Goal: Task Accomplishment & Management: Use online tool/utility

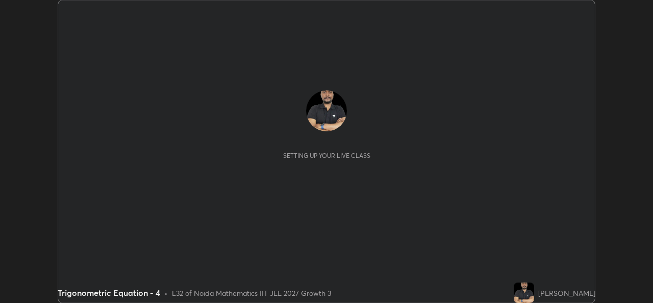
scroll to position [303, 653]
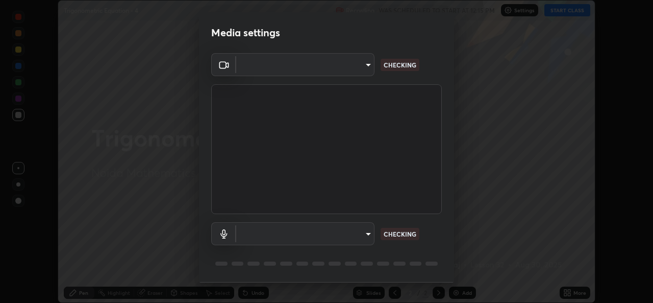
type input "b83fcbaa5aa05f3d9abd7ba45b5566f5f8b9b0dc3c34ab685f1834583bd00222"
type input "539d881b07cb98dc2f05a920cbd93df779e06b7cf5a3913fca54a35cce67d67e"
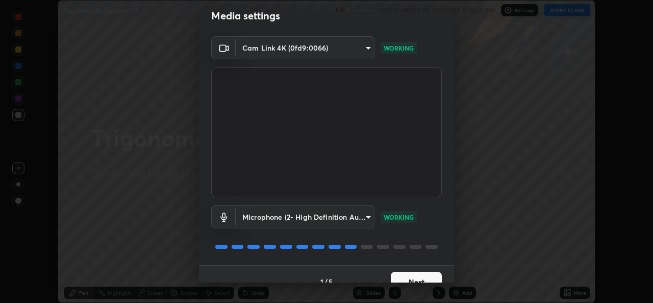
scroll to position [32, 0]
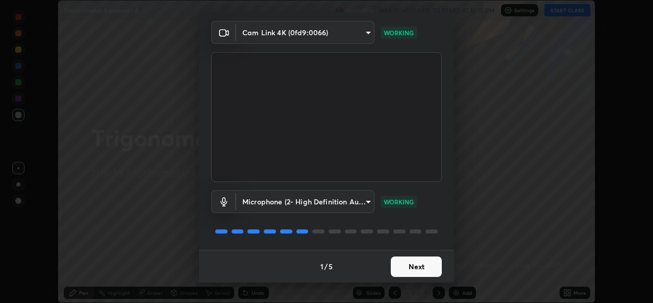
click at [410, 269] on button "Next" at bounding box center [416, 266] width 51 height 20
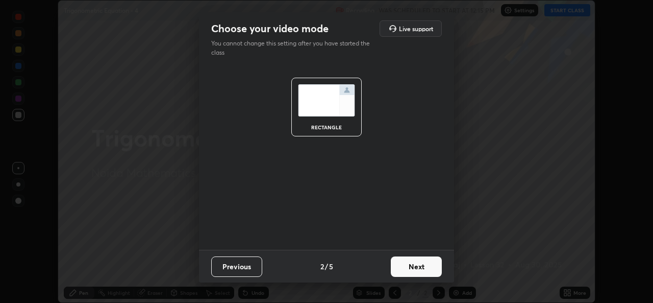
scroll to position [0, 0]
click at [413, 269] on button "Next" at bounding box center [416, 266] width 51 height 20
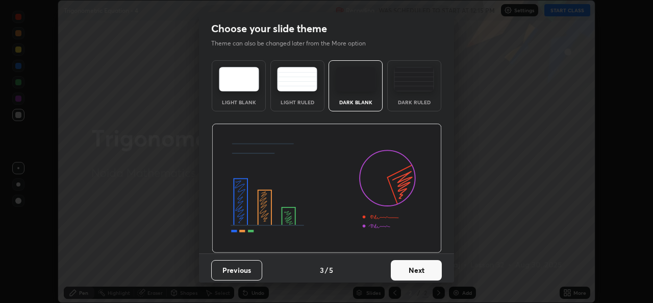
click at [414, 268] on button "Next" at bounding box center [416, 270] width 51 height 20
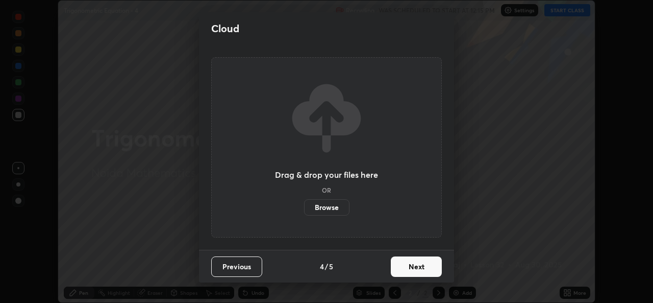
click at [425, 274] on button "Next" at bounding box center [416, 266] width 51 height 20
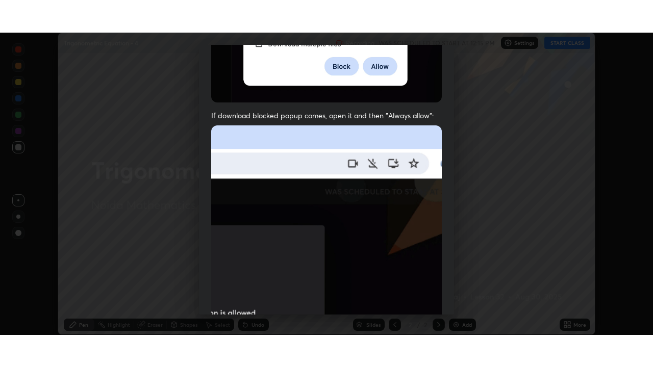
scroll to position [240, 0]
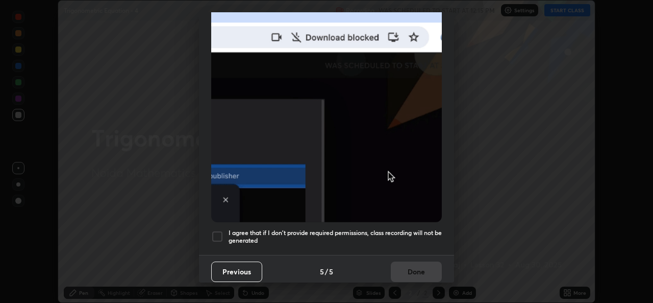
click at [357, 236] on h5 "I agree that if I don't provide required permissions, class recording will not …" at bounding box center [335, 237] width 213 height 16
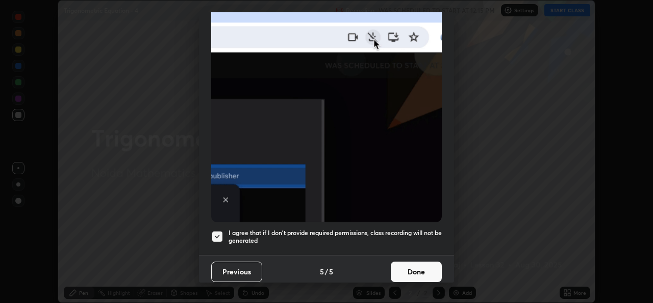
click at [417, 261] on button "Done" at bounding box center [416, 271] width 51 height 20
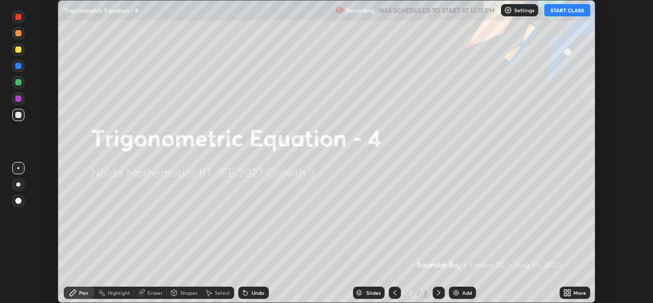
click at [565, 290] on icon at bounding box center [565, 290] width 3 height 3
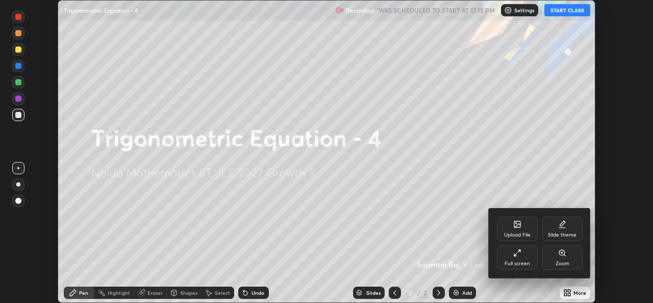
click at [518, 264] on div "Full screen" at bounding box center [518, 263] width 26 height 5
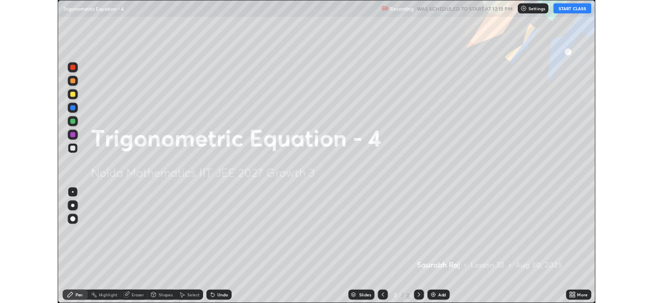
scroll to position [367, 653]
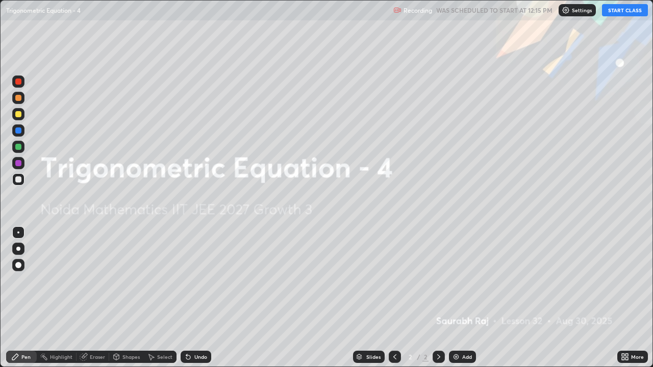
click at [623, 11] on button "START CLASS" at bounding box center [625, 10] width 46 height 12
click at [460, 302] on div "Add" at bounding box center [462, 357] width 27 height 12
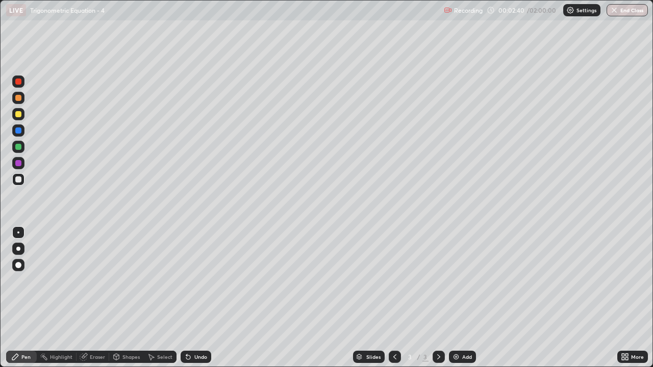
click at [19, 148] on div at bounding box center [18, 147] width 6 height 6
click at [21, 175] on div at bounding box center [18, 180] width 12 height 12
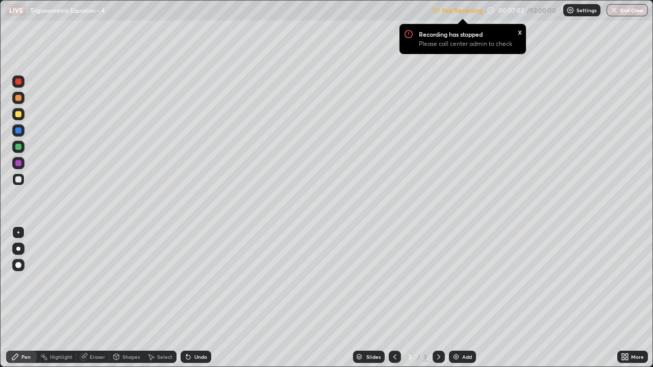
click at [627, 302] on icon at bounding box center [627, 359] width 3 height 3
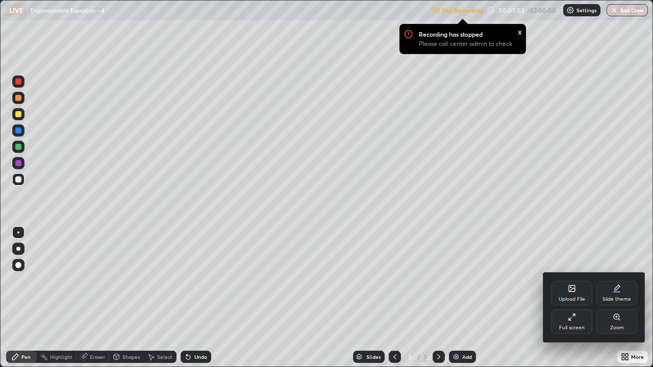
click at [566, 302] on div "Full screen" at bounding box center [572, 322] width 41 height 24
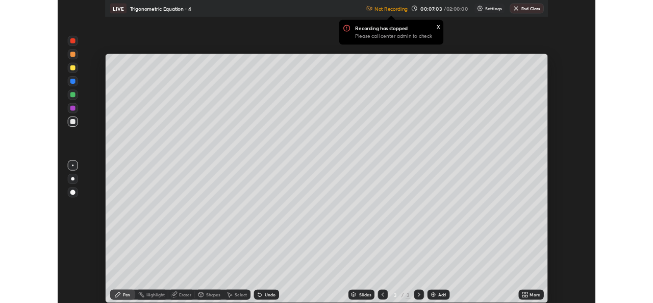
scroll to position [50727, 50377]
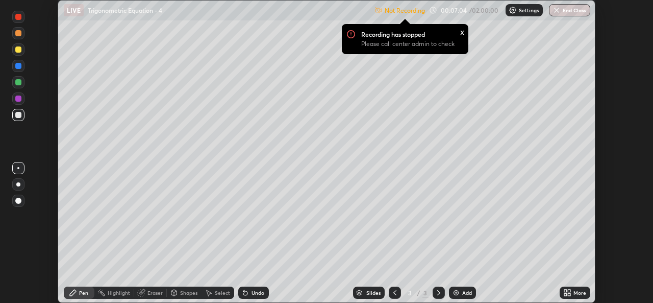
click at [528, 10] on p "Settings" at bounding box center [529, 10] width 20 height 5
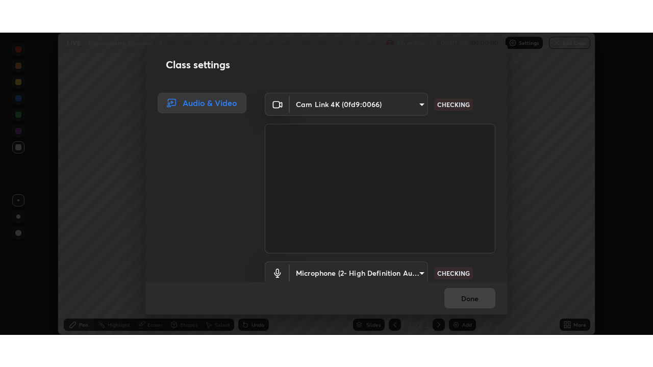
scroll to position [42, 0]
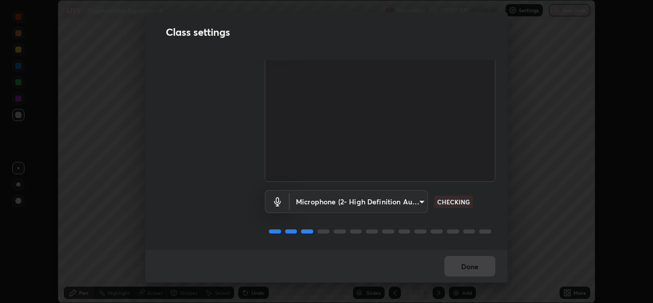
click at [475, 269] on div "Done" at bounding box center [326, 266] width 362 height 33
click at [481, 269] on div "Done" at bounding box center [326, 266] width 362 height 33
click at [487, 273] on div "Done" at bounding box center [326, 266] width 362 height 33
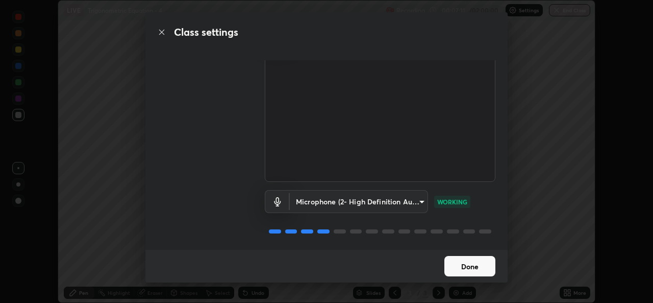
click at [479, 267] on button "Done" at bounding box center [469, 266] width 51 height 20
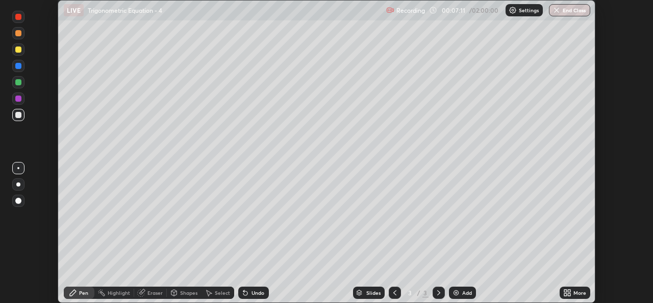
click at [573, 295] on div "More" at bounding box center [575, 292] width 31 height 12
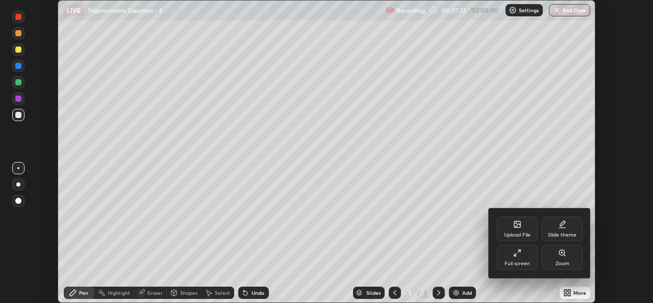
click at [525, 263] on div "Full screen" at bounding box center [518, 263] width 26 height 5
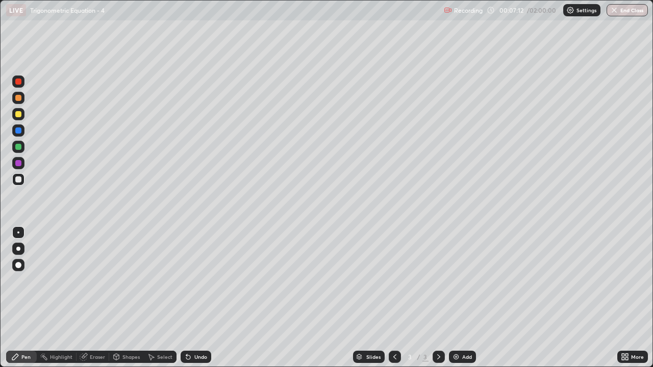
scroll to position [367, 653]
click at [194, 302] on div "Undo" at bounding box center [196, 357] width 31 height 12
click at [197, 302] on div "Undo" at bounding box center [200, 357] width 13 height 5
click at [197, 302] on div "Undo" at bounding box center [196, 357] width 31 height 12
click at [197, 302] on div "Undo" at bounding box center [200, 357] width 13 height 5
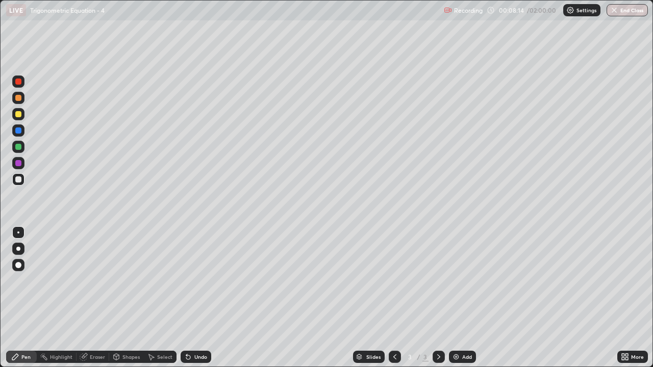
click at [199, 302] on div "Undo" at bounding box center [196, 357] width 31 height 12
click at [461, 302] on div "Add" at bounding box center [462, 357] width 27 height 12
click at [19, 145] on div at bounding box center [18, 147] width 6 height 6
click at [19, 181] on div at bounding box center [18, 180] width 6 height 6
click at [163, 302] on div "Select" at bounding box center [164, 357] width 15 height 5
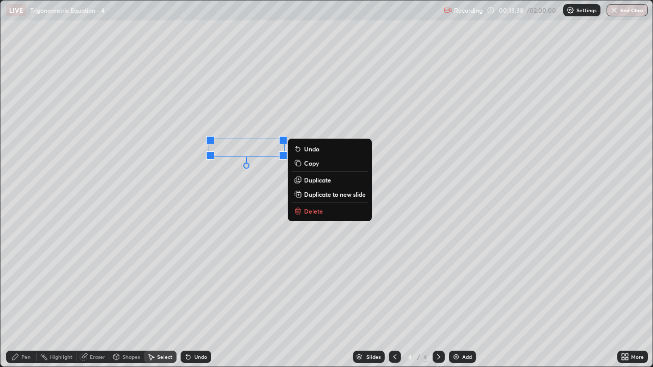
click at [202, 214] on div "0 ° Undo Copy Duplicate Duplicate to new slide Delete" at bounding box center [327, 184] width 652 height 366
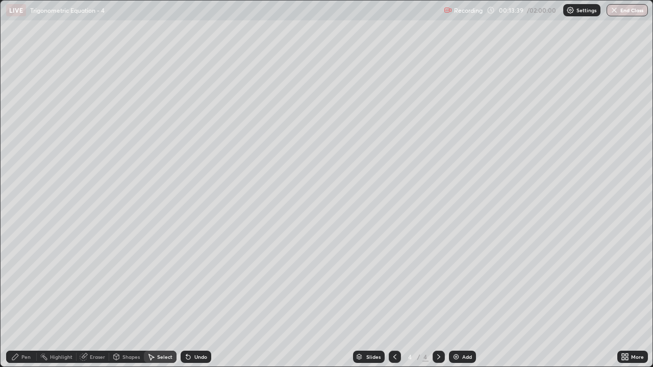
click at [33, 302] on div "Pen" at bounding box center [21, 357] width 31 height 12
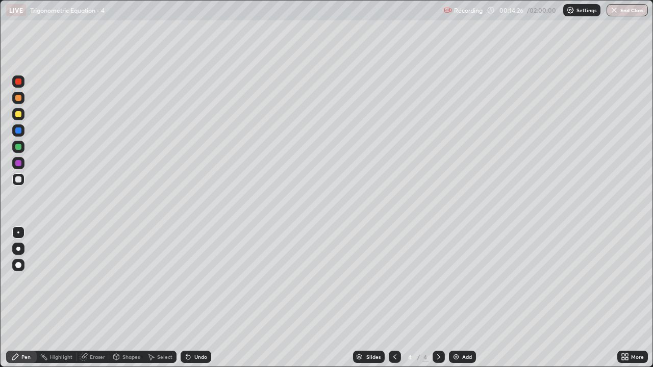
click at [194, 302] on div "Undo" at bounding box center [200, 357] width 13 height 5
click at [16, 144] on div at bounding box center [18, 147] width 12 height 12
click at [21, 113] on div at bounding box center [18, 114] width 6 height 6
click at [199, 302] on div "Undo" at bounding box center [200, 357] width 13 height 5
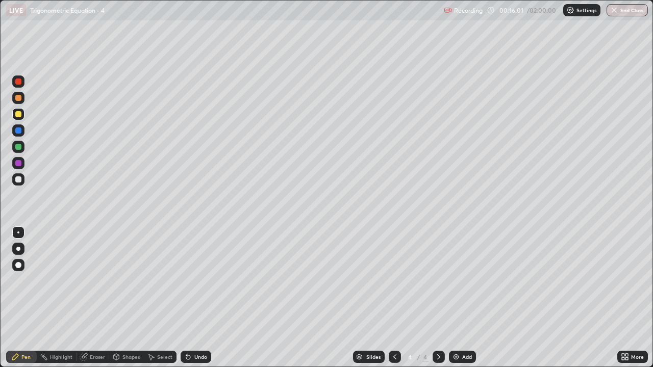
click at [195, 302] on div "Undo" at bounding box center [196, 357] width 31 height 12
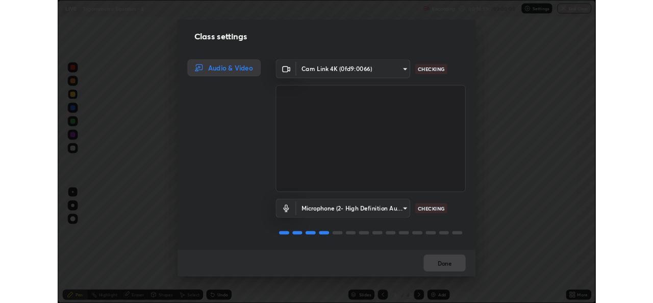
scroll to position [1, 0]
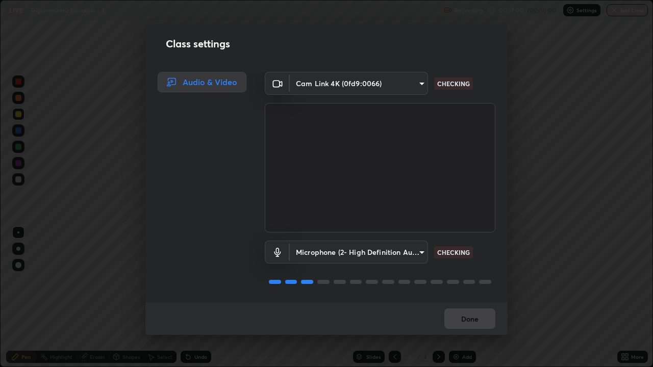
click at [463, 302] on div "Done" at bounding box center [326, 319] width 362 height 33
click at [472, 302] on button "Done" at bounding box center [469, 319] width 51 height 20
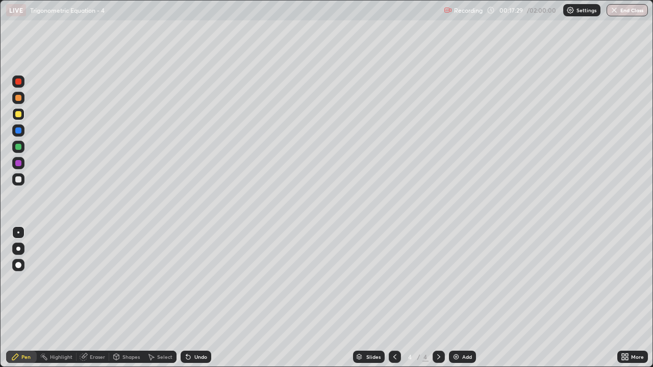
click at [463, 302] on div "Add" at bounding box center [467, 357] width 10 height 5
click at [17, 144] on div at bounding box center [18, 147] width 6 height 6
click at [201, 302] on div "Undo" at bounding box center [196, 357] width 31 height 12
click at [200, 302] on div "Undo" at bounding box center [196, 357] width 31 height 12
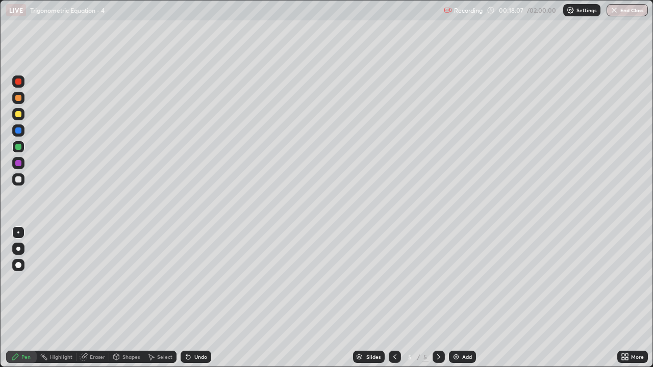
click at [192, 302] on div "Undo" at bounding box center [196, 357] width 31 height 12
click at [19, 113] on div at bounding box center [18, 114] width 6 height 6
click at [195, 302] on div "Undo" at bounding box center [200, 357] width 13 height 5
click at [196, 302] on div "Undo" at bounding box center [196, 357] width 31 height 12
click at [18, 180] on div at bounding box center [18, 180] width 6 height 6
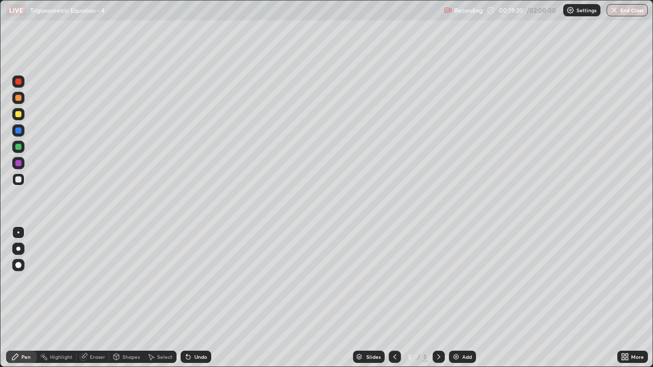
click at [200, 302] on div "Undo" at bounding box center [200, 357] width 13 height 5
click at [201, 302] on div "Undo" at bounding box center [200, 357] width 13 height 5
click at [200, 302] on div "Undo" at bounding box center [200, 357] width 13 height 5
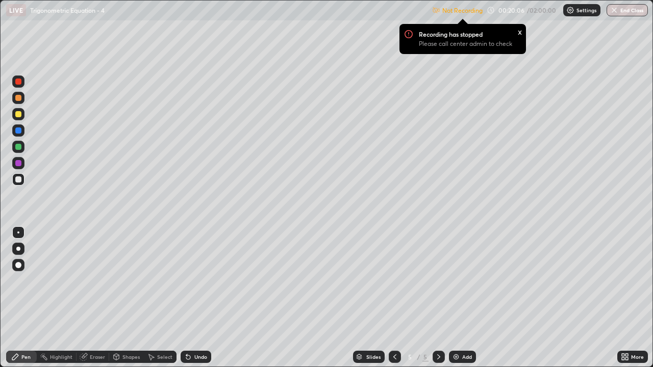
click at [623, 302] on icon at bounding box center [623, 359] width 3 height 3
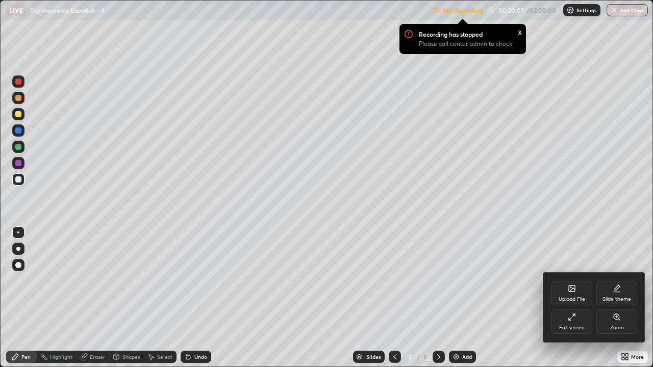
click at [573, 302] on div "Full screen" at bounding box center [572, 328] width 26 height 5
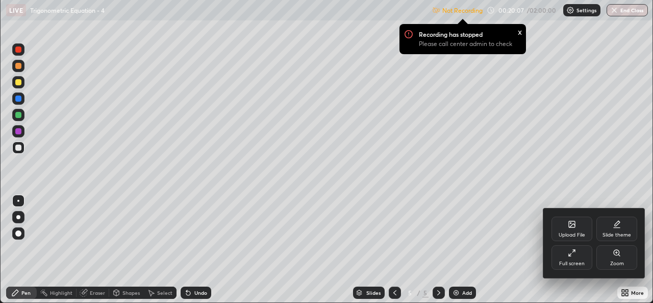
scroll to position [50727, 50377]
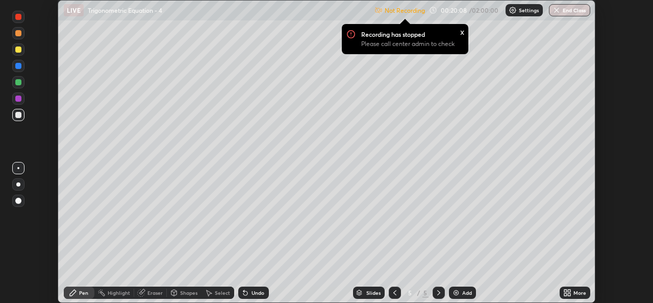
click at [529, 14] on div "Settings" at bounding box center [524, 10] width 37 height 12
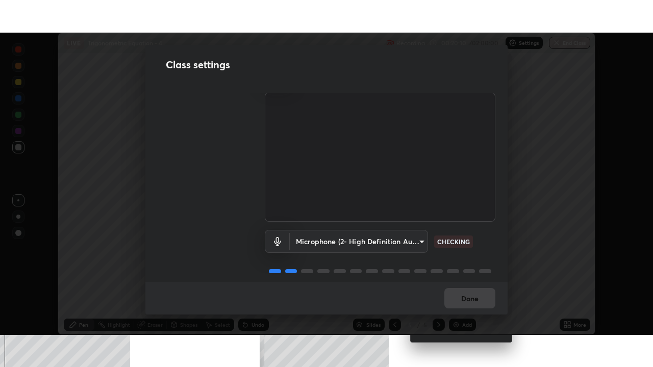
scroll to position [42, 0]
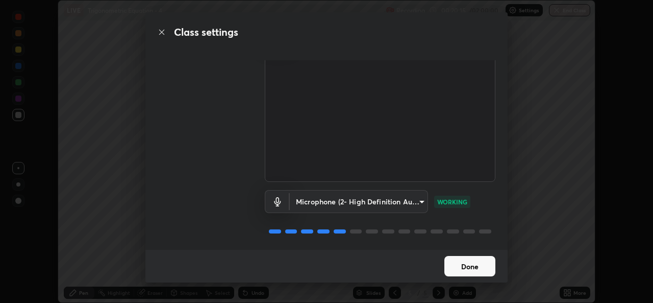
click at [475, 267] on button "Done" at bounding box center [469, 266] width 51 height 20
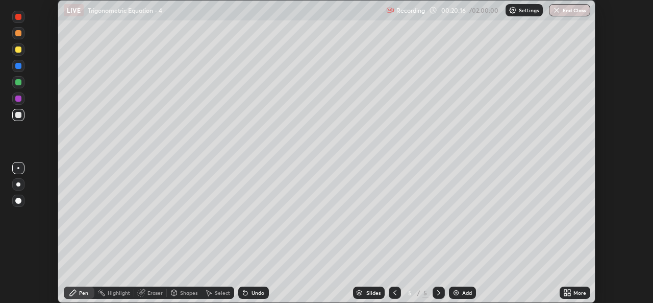
click at [565, 290] on icon at bounding box center [565, 290] width 3 height 3
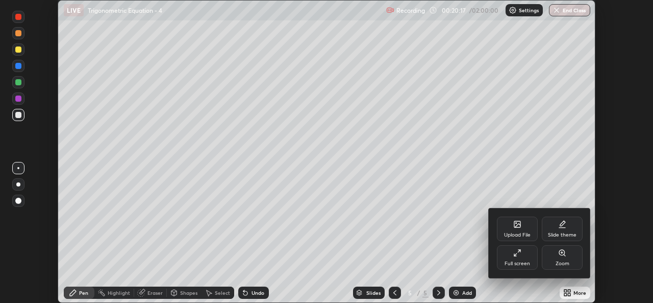
click at [524, 262] on div "Full screen" at bounding box center [518, 263] width 26 height 5
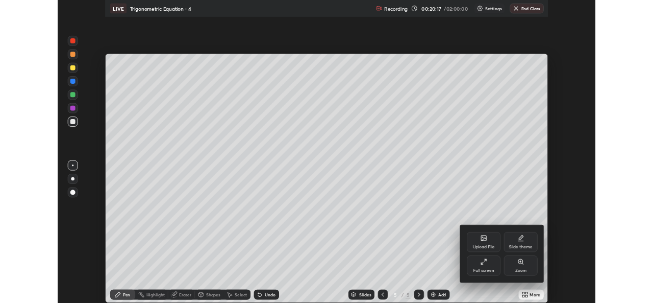
scroll to position [367, 653]
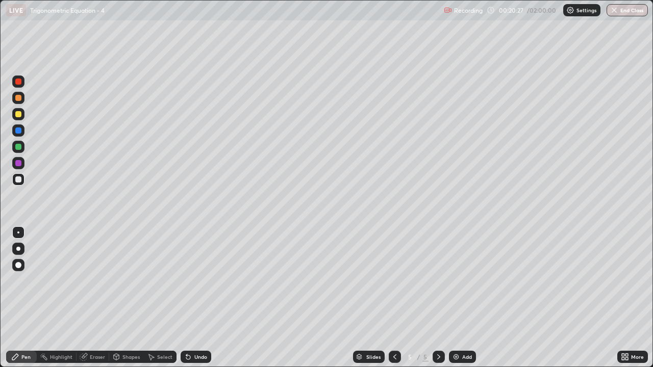
click at [98, 302] on div "Eraser" at bounding box center [97, 357] width 15 height 5
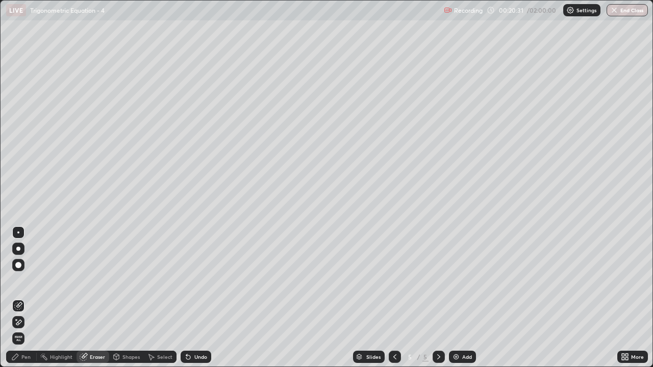
click at [30, 302] on div "Pen" at bounding box center [21, 357] width 31 height 12
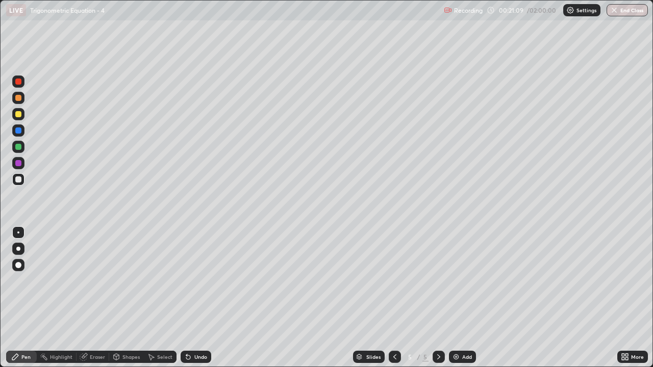
click at [194, 302] on div "Undo" at bounding box center [200, 357] width 13 height 5
click at [200, 302] on div "Undo" at bounding box center [200, 357] width 13 height 5
click at [201, 302] on div "Undo" at bounding box center [200, 357] width 13 height 5
click at [200, 302] on div "Undo" at bounding box center [200, 357] width 13 height 5
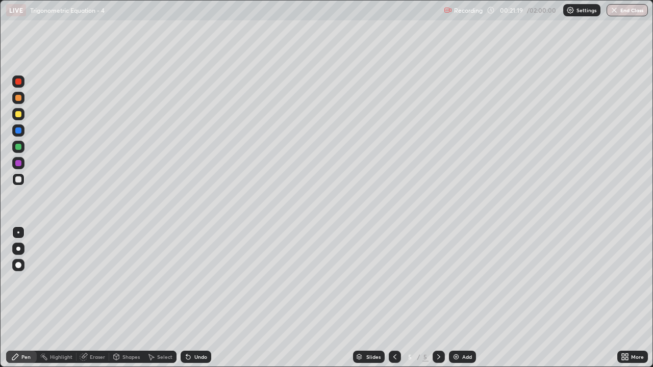
click at [199, 302] on div "Undo" at bounding box center [200, 357] width 13 height 5
click at [197, 302] on div "Undo" at bounding box center [196, 357] width 31 height 12
click at [195, 302] on div "Undo" at bounding box center [196, 357] width 31 height 12
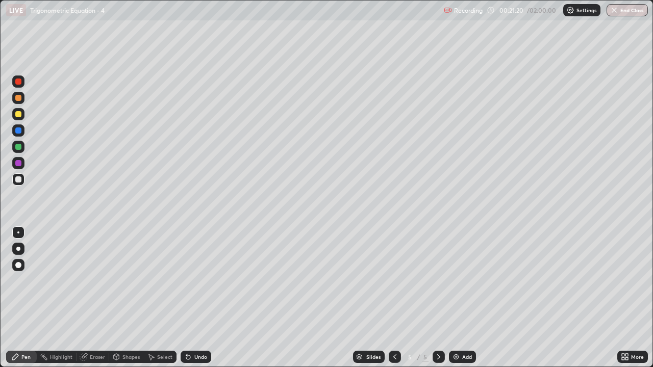
click at [193, 302] on div "Undo" at bounding box center [196, 357] width 31 height 12
click at [194, 302] on div "Undo" at bounding box center [196, 357] width 31 height 12
click at [193, 302] on div "Undo" at bounding box center [196, 357] width 31 height 12
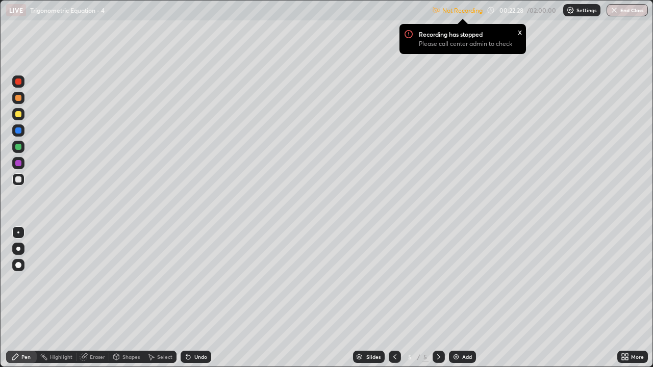
click at [624, 302] on icon at bounding box center [623, 359] width 3 height 3
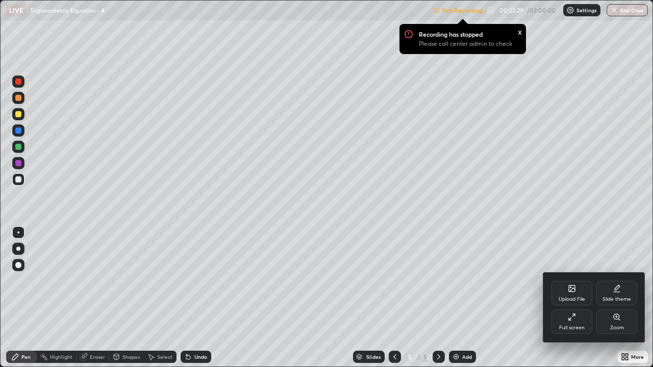
click at [564, 302] on div "Full screen" at bounding box center [572, 322] width 41 height 24
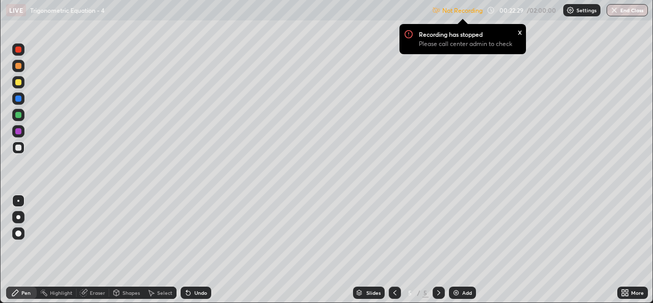
scroll to position [50727, 50377]
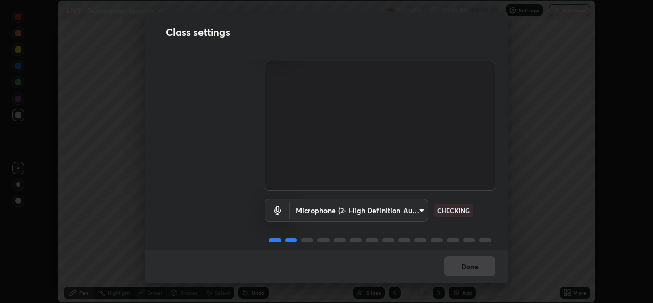
scroll to position [42, 0]
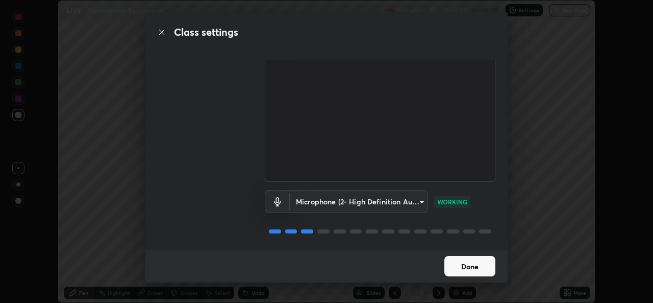
click at [411, 201] on body "Erase all LIVE Trigonometric Equation - 4 Recording 00:26:52 / 02:00:00 Setting…" at bounding box center [326, 151] width 653 height 303
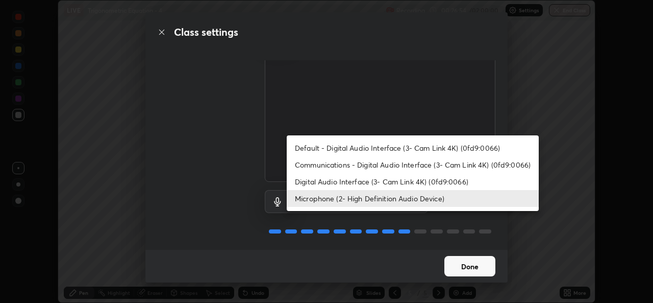
click at [388, 198] on li "Microphone (2- High Definition Audio Device)" at bounding box center [413, 198] width 252 height 17
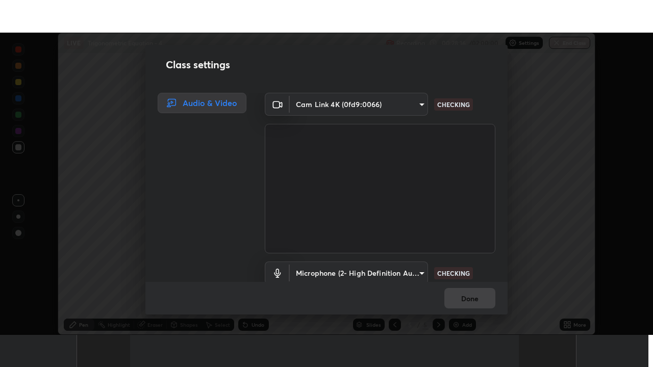
scroll to position [42, 0]
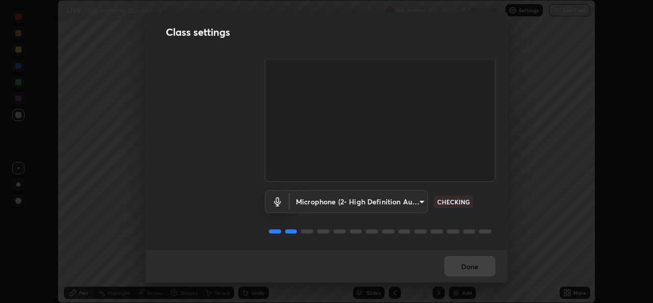
click at [489, 271] on div "Done" at bounding box center [326, 266] width 362 height 33
click at [488, 268] on div "Done" at bounding box center [326, 266] width 362 height 33
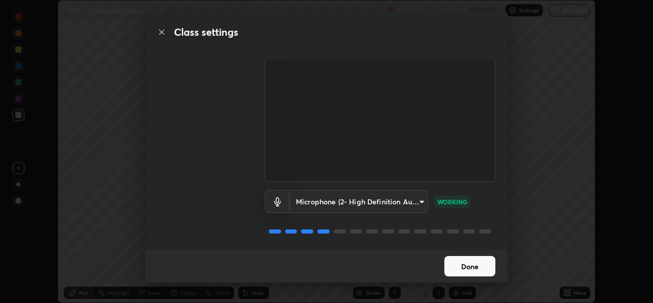
click at [489, 270] on button "Done" at bounding box center [469, 266] width 51 height 20
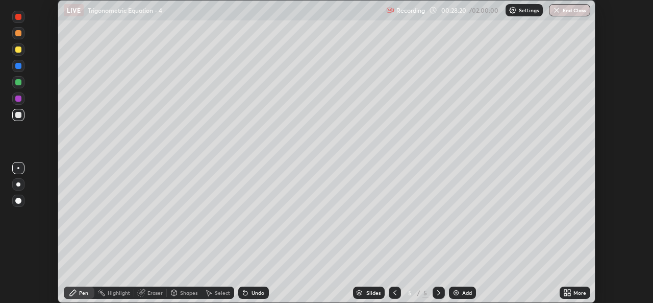
click at [579, 290] on div "More" at bounding box center [580, 292] width 13 height 5
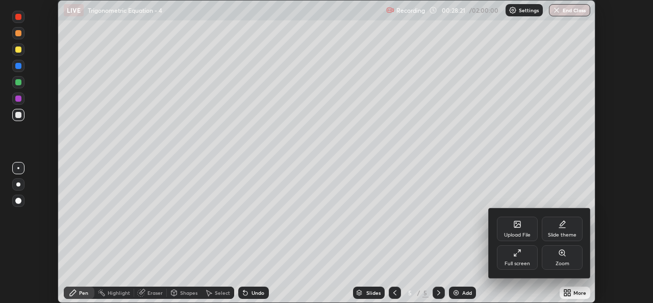
click at [529, 263] on div "Full screen" at bounding box center [518, 263] width 26 height 5
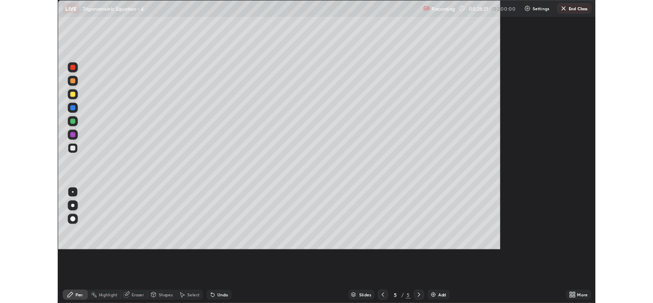
scroll to position [367, 653]
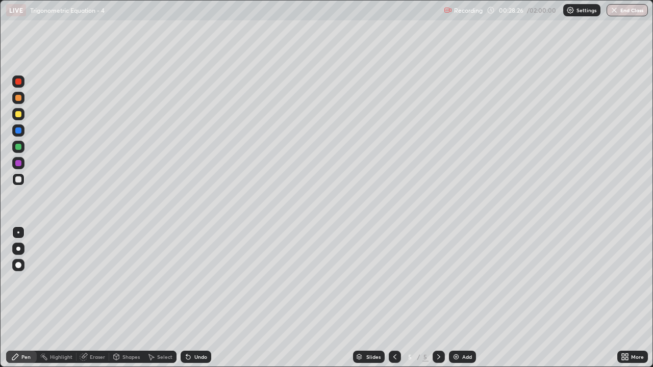
click at [20, 144] on div at bounding box center [18, 147] width 12 height 12
click at [194, 302] on div "Undo" at bounding box center [200, 357] width 13 height 5
click at [463, 302] on div "Add" at bounding box center [467, 357] width 10 height 5
click at [19, 116] on div at bounding box center [18, 114] width 6 height 6
click at [19, 180] on div at bounding box center [18, 180] width 6 height 6
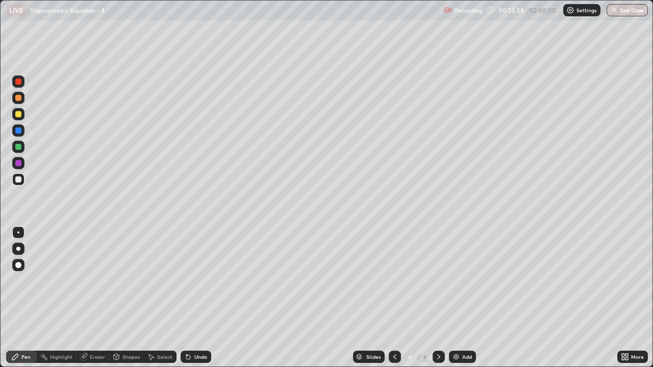
click at [196, 302] on div "Undo" at bounding box center [200, 357] width 13 height 5
click at [90, 302] on div "Eraser" at bounding box center [97, 357] width 15 height 5
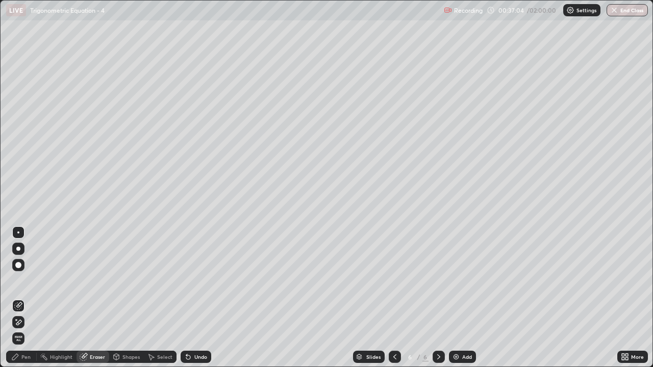
click at [462, 302] on div "Add" at bounding box center [467, 357] width 10 height 5
click at [22, 302] on div "Pen" at bounding box center [21, 357] width 31 height 12
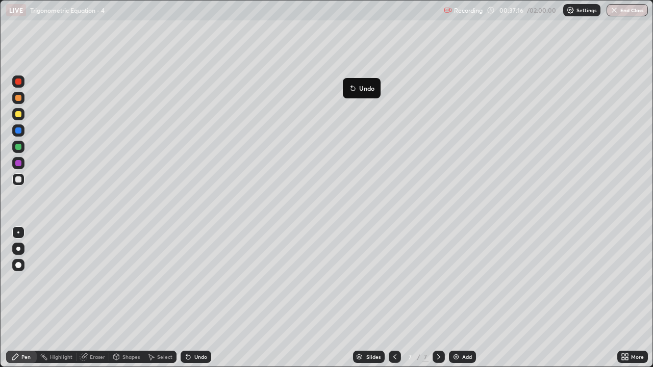
click at [352, 86] on icon at bounding box center [351, 86] width 1 height 1
click at [394, 302] on icon at bounding box center [394, 357] width 3 height 5
click at [435, 302] on icon at bounding box center [439, 357] width 8 height 8
click at [160, 302] on div "Select" at bounding box center [164, 357] width 15 height 5
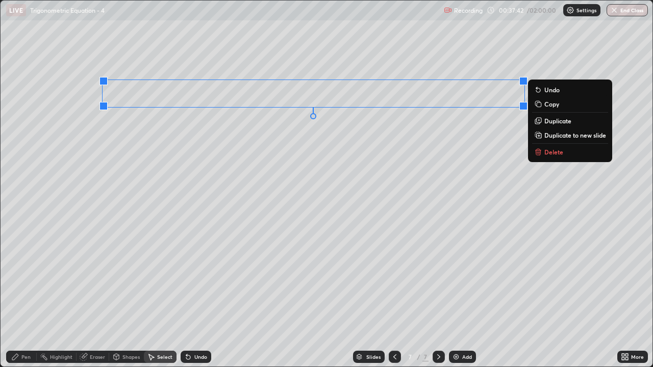
click at [554, 155] on p "Delete" at bounding box center [553, 152] width 19 height 8
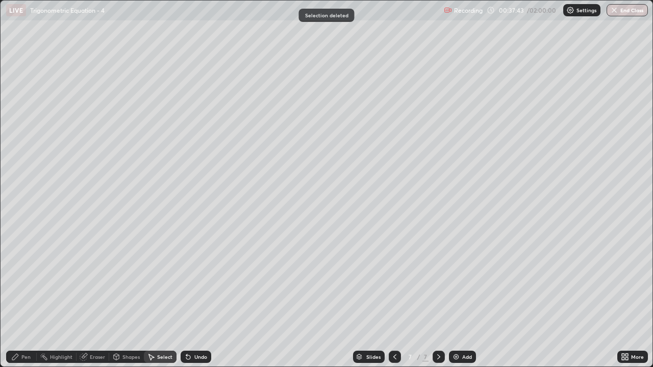
click at [394, 302] on icon at bounding box center [395, 357] width 8 height 8
click at [26, 302] on div "Pen" at bounding box center [21, 357] width 31 height 12
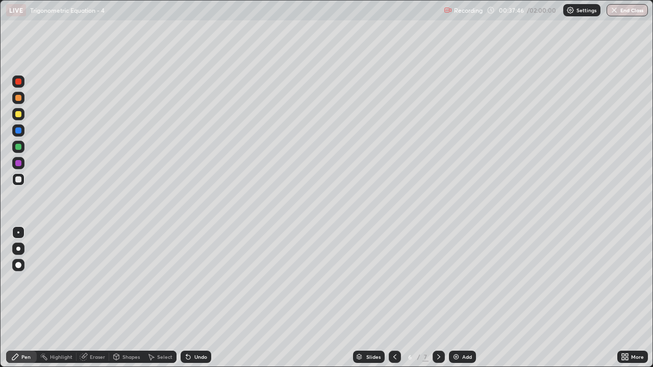
click at [19, 147] on div at bounding box center [18, 147] width 6 height 6
click at [18, 179] on div at bounding box center [18, 180] width 6 height 6
click at [438, 302] on icon at bounding box center [439, 357] width 8 height 8
click at [392, 302] on icon at bounding box center [395, 357] width 8 height 8
click at [438, 302] on icon at bounding box center [439, 357] width 8 height 8
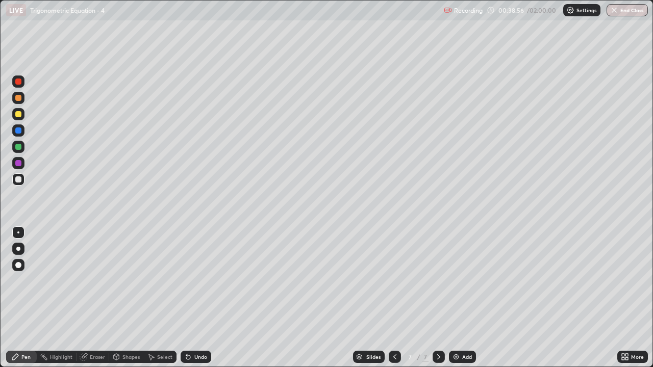
click at [394, 302] on icon at bounding box center [395, 357] width 8 height 8
click at [438, 302] on icon at bounding box center [439, 357] width 8 height 8
click at [199, 302] on div "Undo" at bounding box center [200, 357] width 13 height 5
click at [200, 302] on div "Undo" at bounding box center [196, 357] width 31 height 12
click at [395, 302] on div at bounding box center [395, 357] width 12 height 20
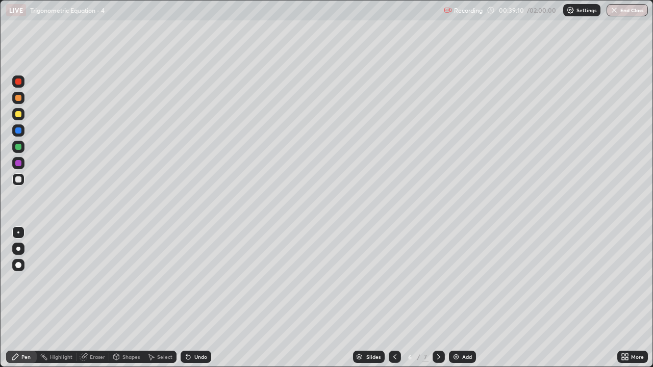
click at [439, 302] on icon at bounding box center [439, 357] width 8 height 8
click at [395, 302] on icon at bounding box center [395, 357] width 8 height 8
click at [437, 302] on icon at bounding box center [439, 357] width 8 height 8
click at [394, 302] on icon at bounding box center [395, 357] width 8 height 8
click at [438, 302] on icon at bounding box center [439, 357] width 8 height 8
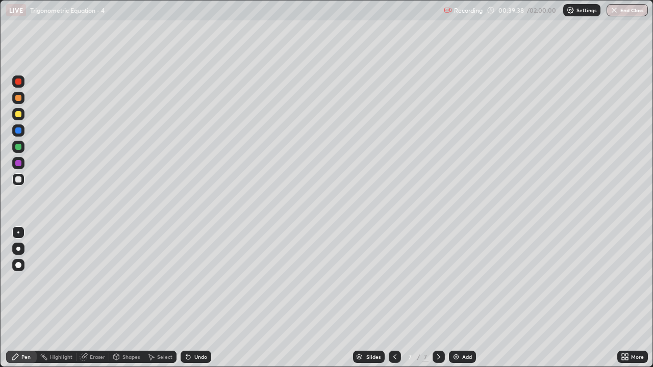
click at [203, 302] on div "Undo" at bounding box center [200, 357] width 13 height 5
click at [394, 302] on icon at bounding box center [395, 357] width 8 height 8
click at [437, 302] on icon at bounding box center [439, 357] width 8 height 8
click at [394, 302] on div at bounding box center [395, 357] width 12 height 12
click at [433, 302] on div at bounding box center [439, 357] width 12 height 12
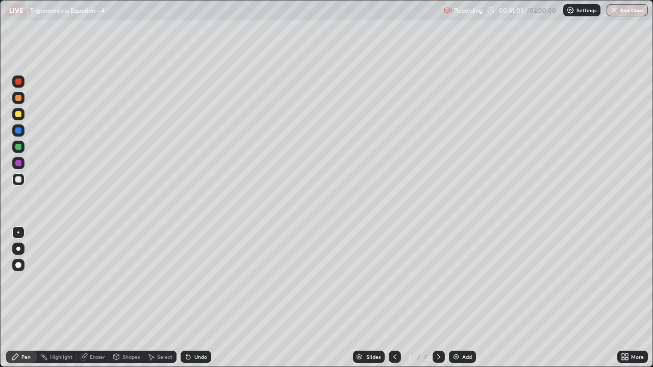
click at [395, 302] on icon at bounding box center [395, 357] width 8 height 8
click at [442, 302] on div at bounding box center [439, 357] width 12 height 12
click at [393, 302] on icon at bounding box center [395, 357] width 8 height 8
click at [201, 302] on div "Undo" at bounding box center [200, 357] width 13 height 5
click at [438, 302] on icon at bounding box center [439, 357] width 8 height 8
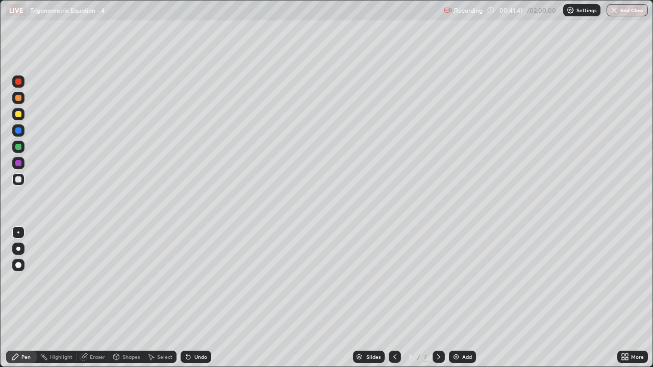
click at [100, 302] on div "Eraser" at bounding box center [97, 357] width 15 height 5
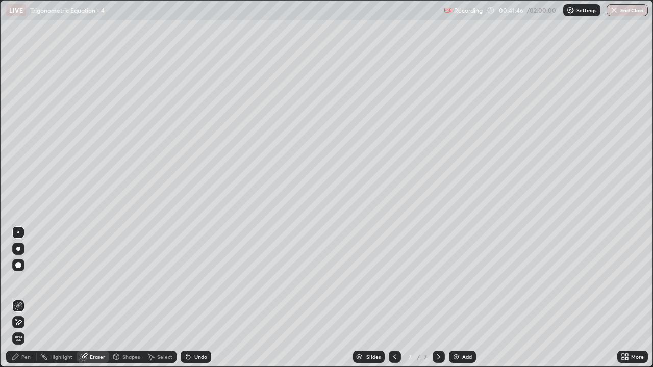
click at [22, 302] on div "Pen" at bounding box center [25, 357] width 9 height 5
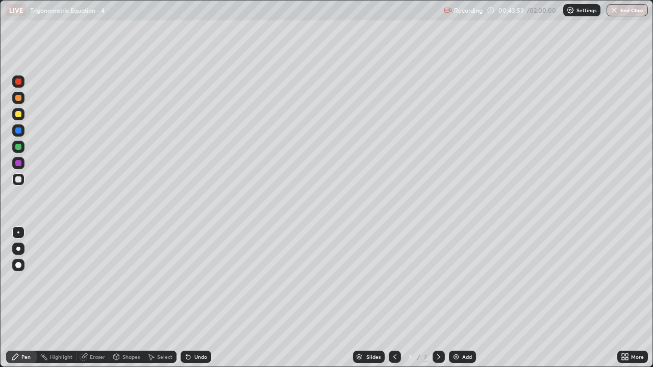
click at [395, 302] on icon at bounding box center [394, 357] width 3 height 5
click at [438, 302] on icon at bounding box center [439, 357] width 8 height 8
click at [22, 147] on div at bounding box center [18, 147] width 12 height 12
click at [394, 302] on icon at bounding box center [395, 357] width 8 height 8
click at [439, 302] on icon at bounding box center [439, 357] width 8 height 8
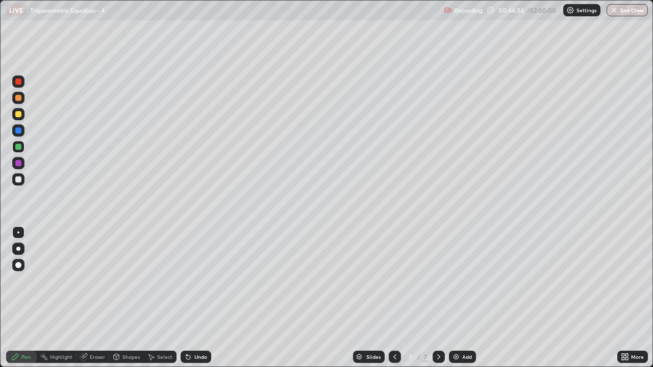
click at [206, 302] on div "Undo" at bounding box center [200, 357] width 13 height 5
click at [197, 302] on div "Undo" at bounding box center [196, 357] width 31 height 12
click at [194, 302] on div "Undo" at bounding box center [196, 357] width 31 height 12
click at [394, 302] on icon at bounding box center [395, 357] width 8 height 8
click at [443, 302] on div at bounding box center [439, 357] width 12 height 12
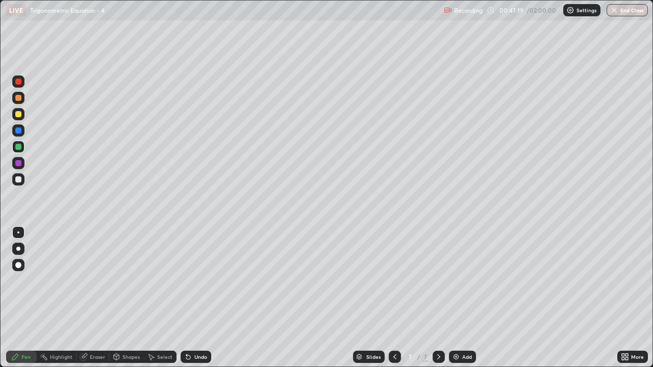
click at [399, 302] on div at bounding box center [395, 357] width 12 height 12
click at [438, 302] on icon at bounding box center [438, 357] width 3 height 5
click at [438, 302] on icon at bounding box center [439, 357] width 8 height 8
click at [459, 302] on img at bounding box center [456, 357] width 8 height 8
click at [18, 115] on div at bounding box center [18, 114] width 6 height 6
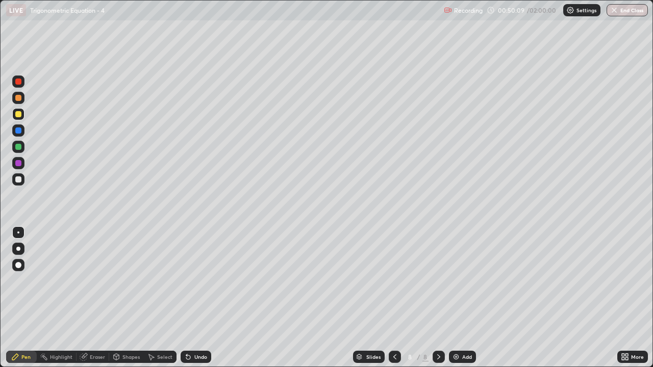
click at [19, 180] on div at bounding box center [18, 180] width 6 height 6
click at [197, 302] on div "Undo" at bounding box center [200, 357] width 13 height 5
click at [199, 302] on div "Undo" at bounding box center [200, 357] width 13 height 5
click at [95, 302] on div "Eraser" at bounding box center [97, 357] width 15 height 5
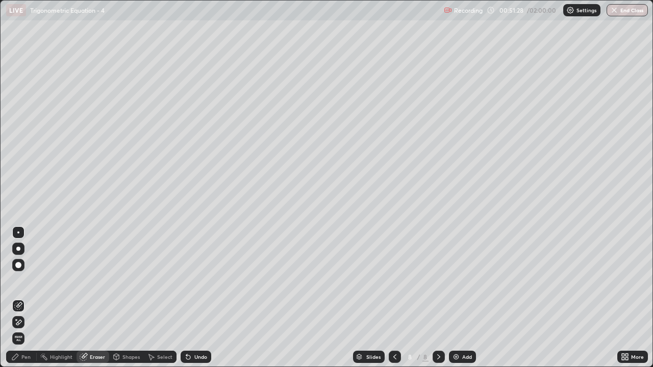
click at [22, 302] on div "Pen" at bounding box center [21, 357] width 31 height 12
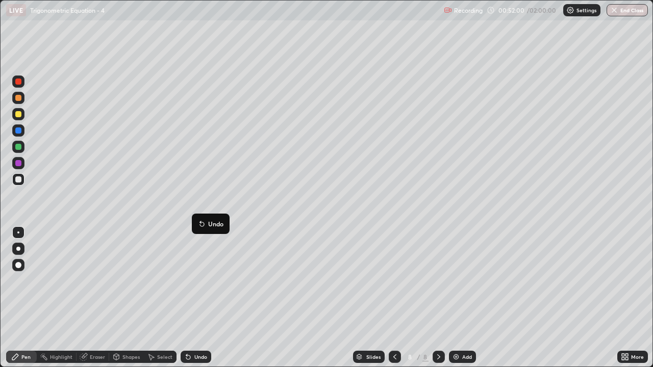
click at [197, 221] on button "Undo" at bounding box center [211, 224] width 30 height 12
click at [200, 302] on div "Undo" at bounding box center [200, 357] width 13 height 5
click at [95, 302] on div "Eraser" at bounding box center [97, 357] width 15 height 5
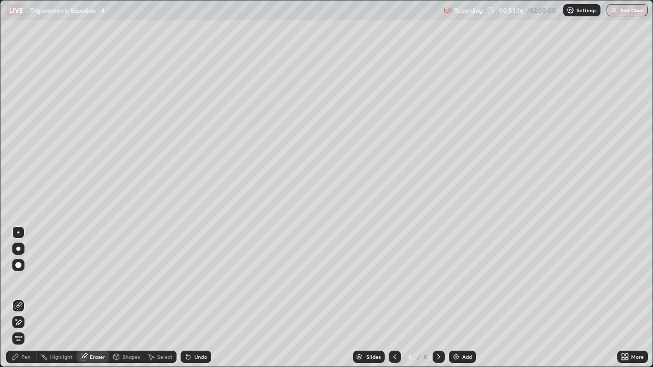
click at [26, 302] on div "Pen" at bounding box center [25, 357] width 9 height 5
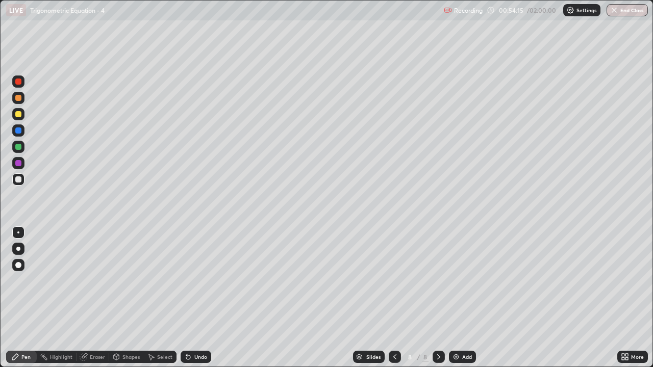
click at [199, 302] on div "Undo" at bounding box center [200, 357] width 13 height 5
click at [93, 302] on div "Eraser" at bounding box center [97, 357] width 15 height 5
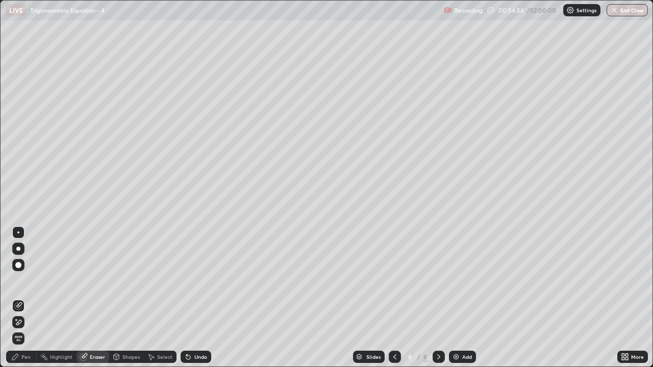
click at [19, 302] on icon at bounding box center [15, 357] width 8 height 8
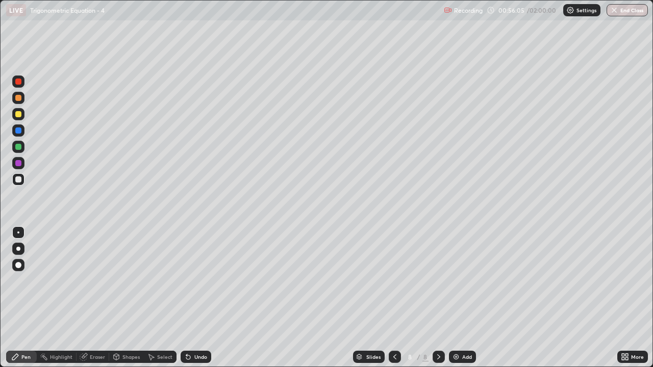
click at [453, 302] on img at bounding box center [456, 357] width 8 height 8
click at [394, 302] on icon at bounding box center [395, 357] width 8 height 8
click at [438, 302] on icon at bounding box center [438, 357] width 3 height 5
click at [394, 302] on div at bounding box center [395, 357] width 12 height 12
click at [436, 302] on icon at bounding box center [439, 357] width 8 height 8
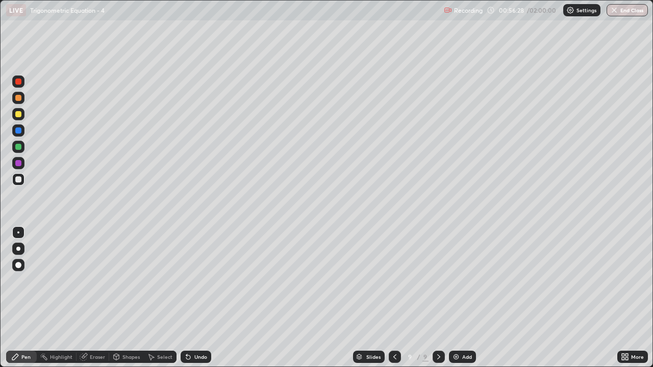
click at [394, 302] on div at bounding box center [395, 357] width 12 height 12
click at [433, 302] on div at bounding box center [439, 357] width 12 height 12
click at [19, 142] on div at bounding box center [18, 147] width 12 height 12
click at [122, 302] on div "Shapes" at bounding box center [130, 357] width 17 height 5
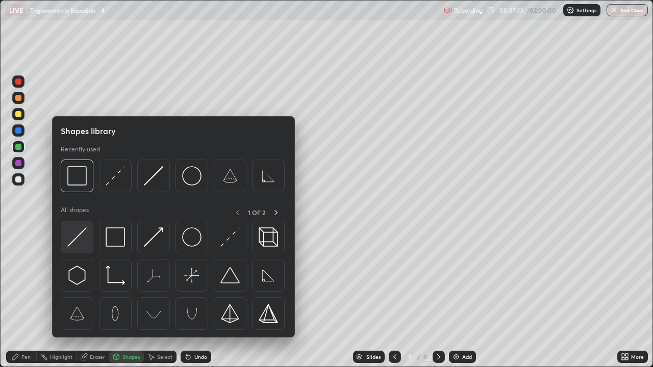
click at [78, 240] on img at bounding box center [76, 237] width 19 height 19
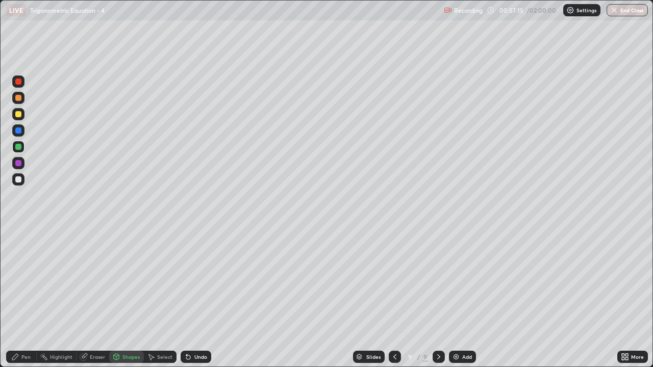
click at [194, 302] on div "Undo" at bounding box center [200, 357] width 13 height 5
click at [27, 302] on div "Pen" at bounding box center [25, 357] width 9 height 5
click at [17, 182] on div at bounding box center [18, 180] width 6 height 6
click at [98, 302] on div "Eraser" at bounding box center [97, 357] width 15 height 5
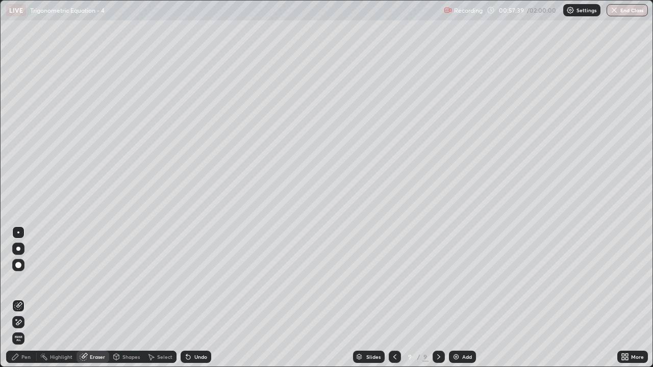
click at [19, 302] on div "Pen" at bounding box center [21, 357] width 31 height 12
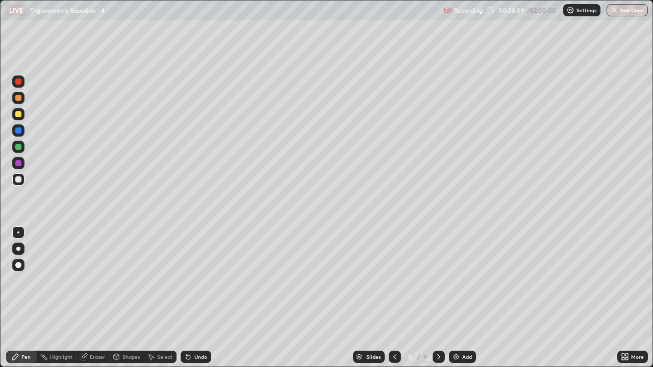
click at [22, 113] on div at bounding box center [18, 114] width 12 height 12
click at [202, 302] on div "Undo" at bounding box center [200, 357] width 13 height 5
click at [15, 127] on div at bounding box center [18, 131] width 12 height 12
click at [202, 302] on div "Undo" at bounding box center [200, 357] width 13 height 5
click at [120, 302] on div "Shapes" at bounding box center [126, 357] width 35 height 12
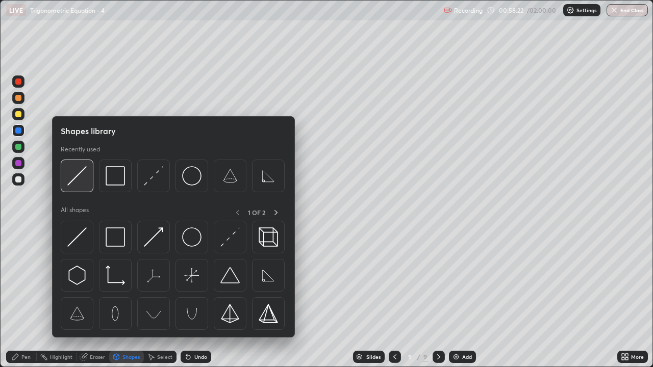
click at [84, 185] on img at bounding box center [76, 175] width 19 height 19
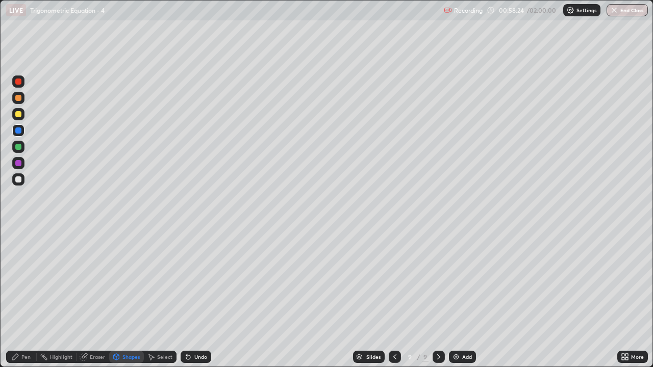
click at [19, 98] on div at bounding box center [18, 98] width 6 height 6
click at [197, 302] on div "Undo" at bounding box center [200, 357] width 13 height 5
click at [134, 302] on div "Shapes" at bounding box center [130, 357] width 17 height 5
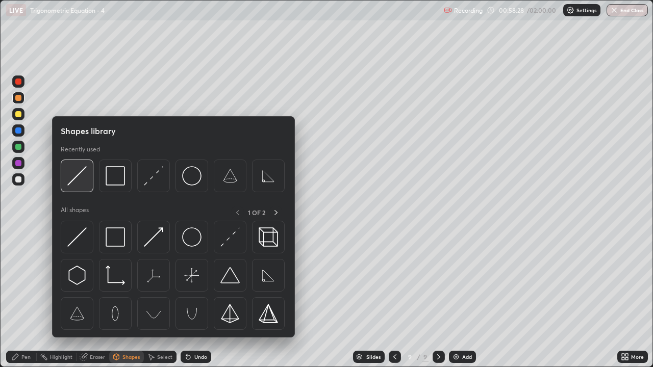
click at [84, 186] on img at bounding box center [76, 175] width 19 height 19
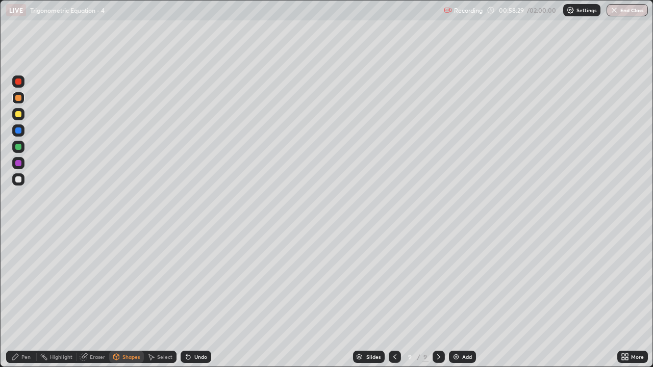
click at [22, 130] on div at bounding box center [18, 131] width 12 height 12
click at [18, 147] on div at bounding box center [18, 147] width 6 height 6
click at [19, 112] on div at bounding box center [18, 114] width 6 height 6
click at [90, 302] on div "Eraser" at bounding box center [97, 357] width 15 height 5
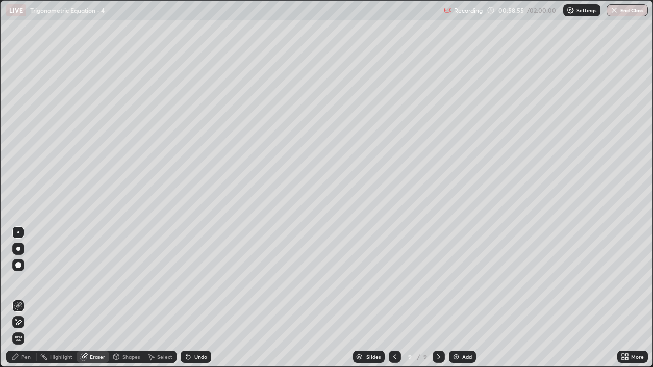
click at [63, 302] on div "Highlight" at bounding box center [61, 357] width 22 height 5
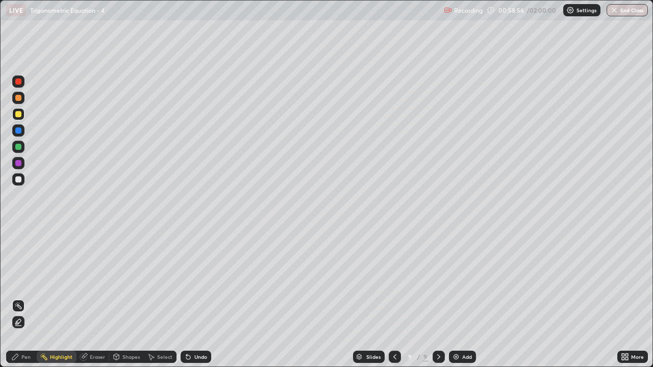
click at [98, 302] on div "Eraser" at bounding box center [97, 357] width 15 height 5
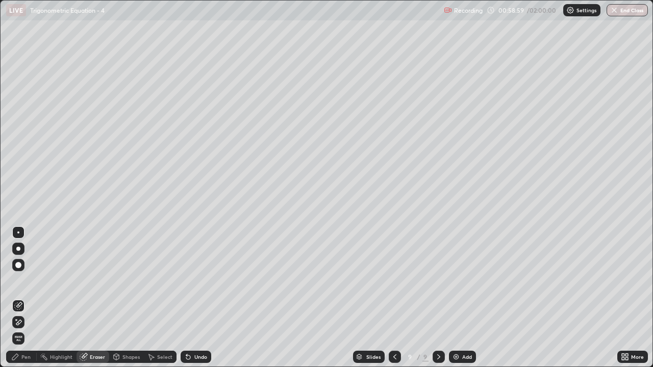
click at [121, 302] on div "Shapes" at bounding box center [126, 357] width 35 height 12
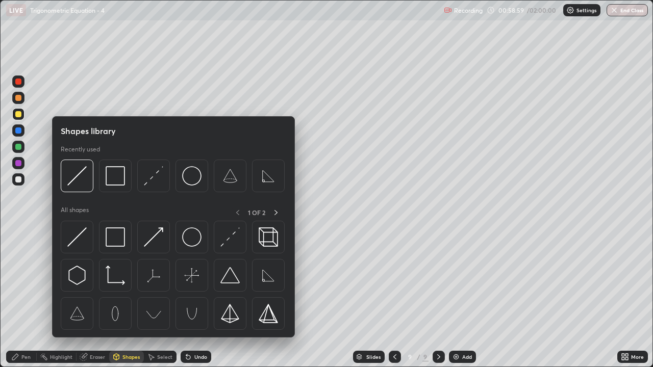
click at [122, 302] on div at bounding box center [174, 278] width 226 height 115
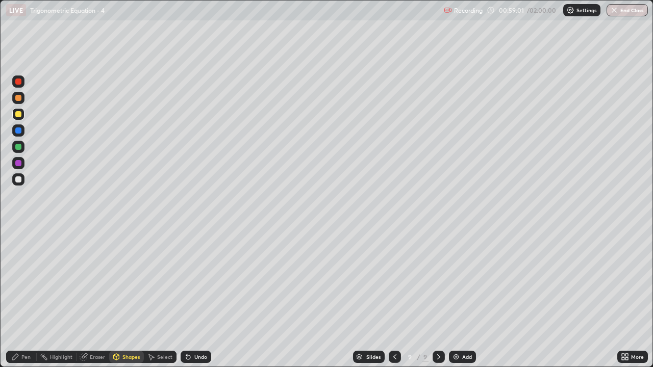
click at [92, 302] on div "Eraser" at bounding box center [97, 357] width 15 height 5
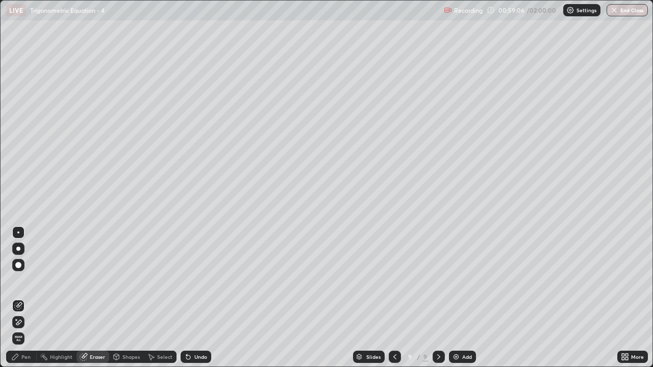
click at [12, 302] on icon at bounding box center [15, 357] width 6 height 6
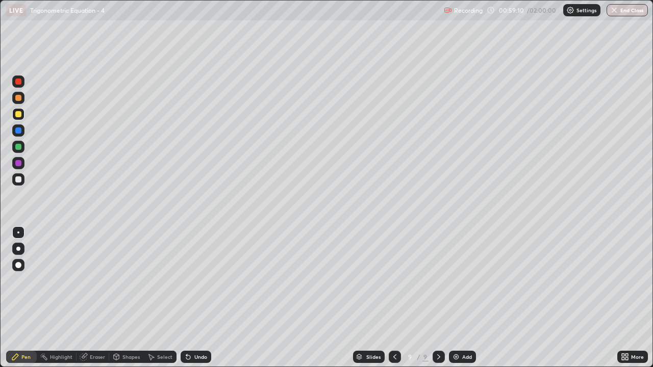
click at [21, 175] on div at bounding box center [18, 180] width 12 height 12
click at [21, 100] on div at bounding box center [18, 98] width 6 height 6
click at [164, 302] on div "Select" at bounding box center [164, 357] width 15 height 5
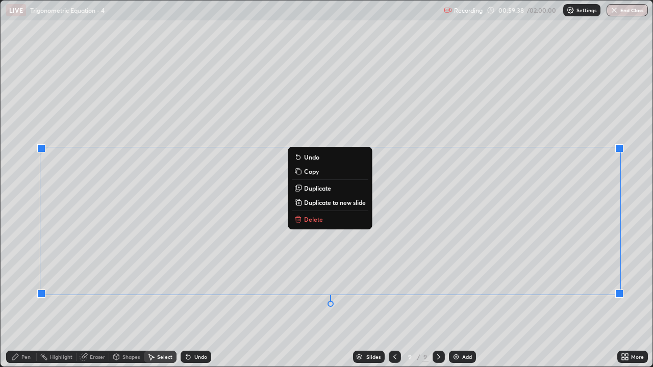
click at [93, 302] on div "Eraser" at bounding box center [97, 357] width 15 height 5
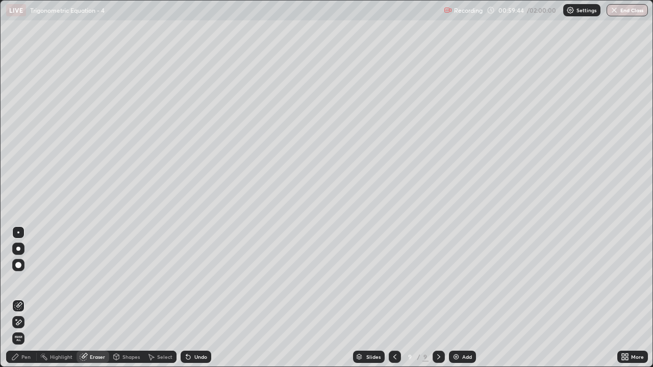
click at [30, 302] on div "Pen" at bounding box center [25, 357] width 9 height 5
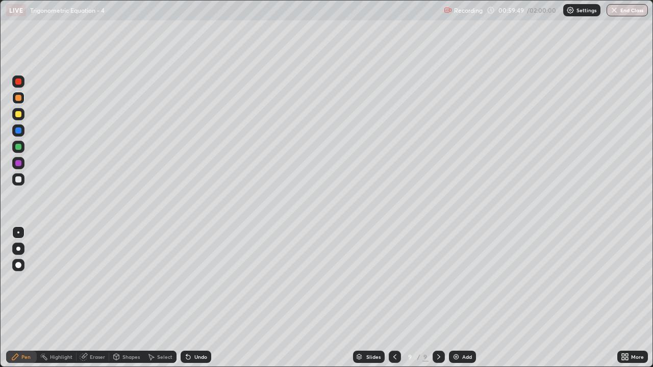
click at [457, 302] on img at bounding box center [456, 357] width 8 height 8
click at [205, 302] on div "Undo" at bounding box center [200, 357] width 13 height 5
click at [193, 302] on div "Undo" at bounding box center [196, 357] width 31 height 12
click at [393, 302] on icon at bounding box center [394, 357] width 8 height 8
click at [98, 302] on div "Eraser" at bounding box center [97, 357] width 15 height 5
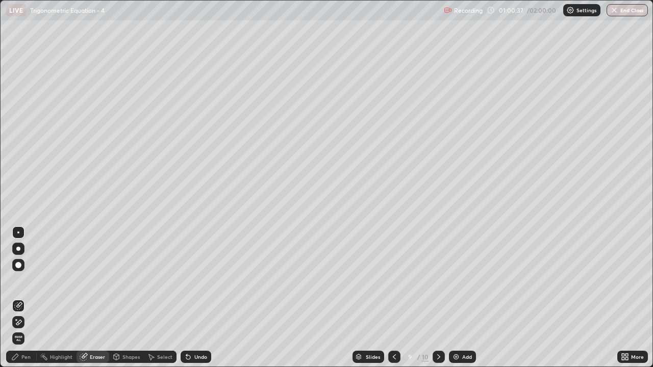
click at [28, 302] on div "Pen" at bounding box center [25, 357] width 9 height 5
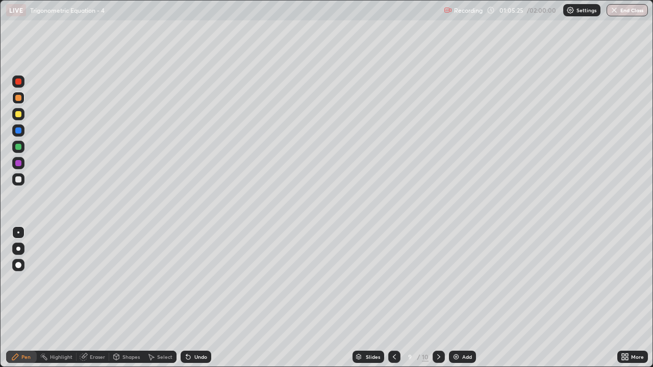
click at [392, 302] on icon at bounding box center [394, 357] width 8 height 8
click at [438, 302] on icon at bounding box center [439, 357] width 8 height 8
click at [395, 302] on icon at bounding box center [394, 357] width 8 height 8
click at [441, 302] on icon at bounding box center [439, 357] width 8 height 8
click at [438, 302] on icon at bounding box center [439, 357] width 8 height 8
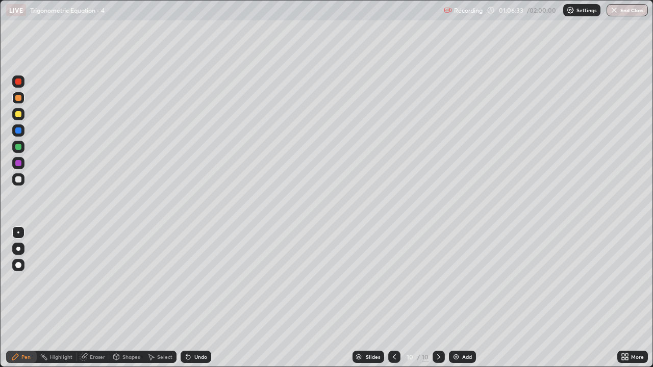
click at [457, 302] on img at bounding box center [456, 357] width 8 height 8
click at [21, 113] on div at bounding box center [18, 114] width 6 height 6
click at [20, 149] on div at bounding box center [18, 147] width 6 height 6
click at [23, 181] on div at bounding box center [18, 180] width 12 height 12
click at [204, 302] on div "Undo" at bounding box center [200, 357] width 13 height 5
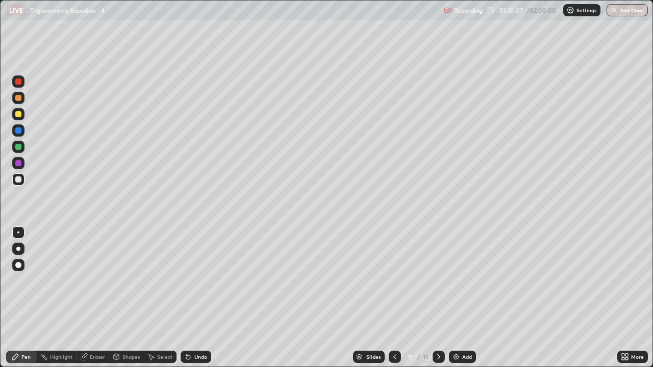
click at [96, 302] on div "Eraser" at bounding box center [97, 357] width 15 height 5
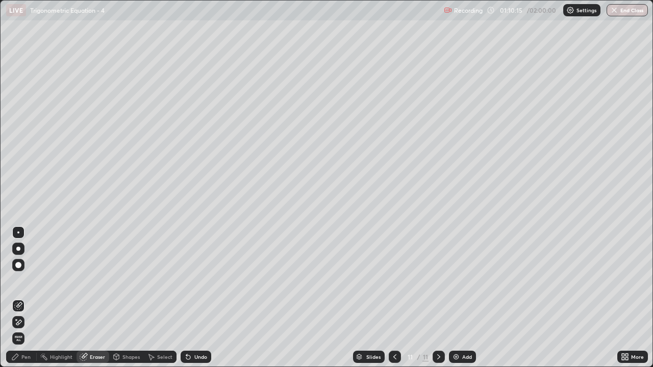
click at [23, 302] on div "Pen" at bounding box center [25, 357] width 9 height 5
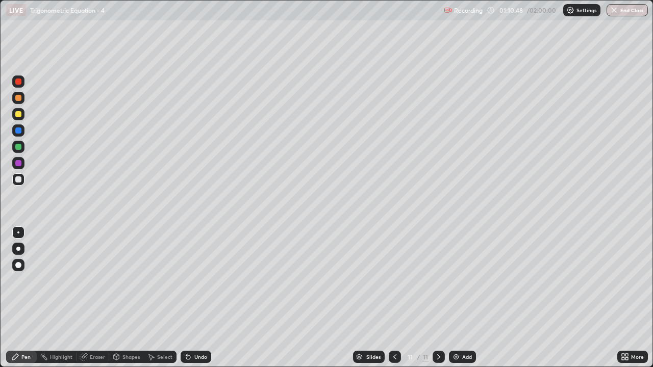
click at [159, 302] on div "Select" at bounding box center [164, 357] width 15 height 5
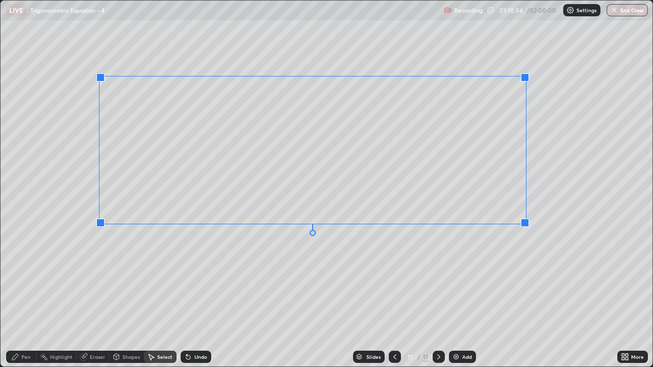
click at [527, 225] on div at bounding box center [525, 223] width 8 height 8
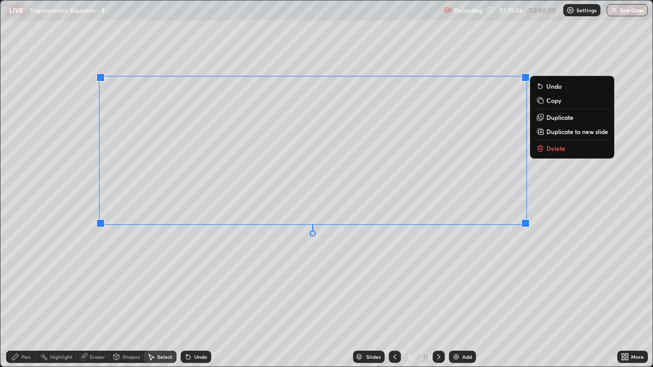
click at [27, 302] on div "Pen" at bounding box center [25, 357] width 9 height 5
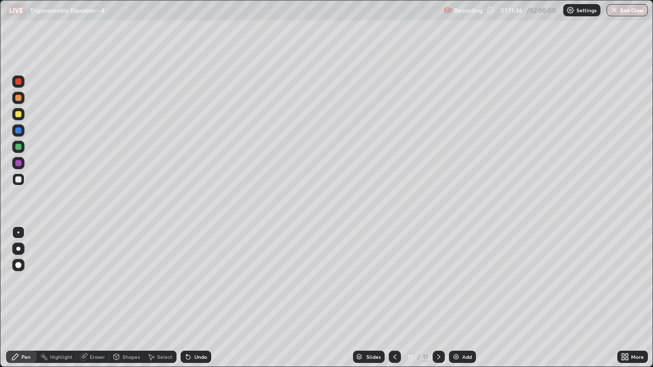
click at [19, 114] on div at bounding box center [18, 114] width 6 height 6
click at [200, 302] on div "Undo" at bounding box center [200, 357] width 13 height 5
click at [18, 180] on div at bounding box center [18, 180] width 6 height 6
click at [204, 302] on div "Undo" at bounding box center [200, 357] width 13 height 5
click at [466, 302] on div "Add" at bounding box center [467, 357] width 10 height 5
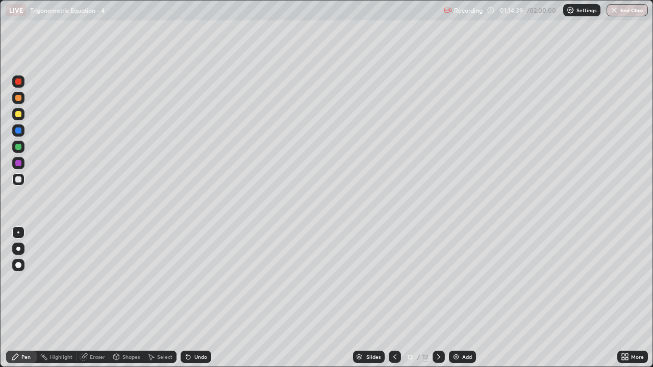
click at [19, 115] on div at bounding box center [18, 114] width 6 height 6
click at [23, 180] on div at bounding box center [18, 180] width 12 height 12
click at [199, 302] on div "Undo" at bounding box center [200, 357] width 13 height 5
click at [133, 302] on div "Shapes" at bounding box center [130, 357] width 17 height 5
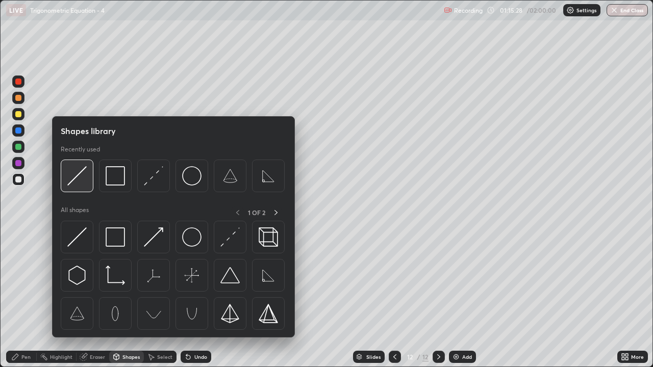
click at [76, 175] on img at bounding box center [76, 175] width 19 height 19
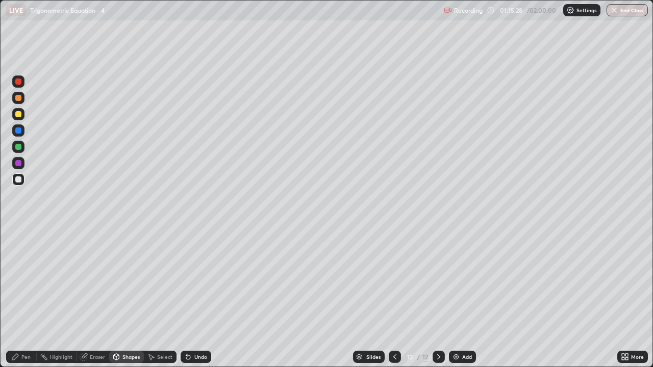
click at [18, 147] on div at bounding box center [18, 147] width 6 height 6
click at [28, 302] on div "Pen" at bounding box center [25, 357] width 9 height 5
click at [18, 182] on div at bounding box center [18, 180] width 6 height 6
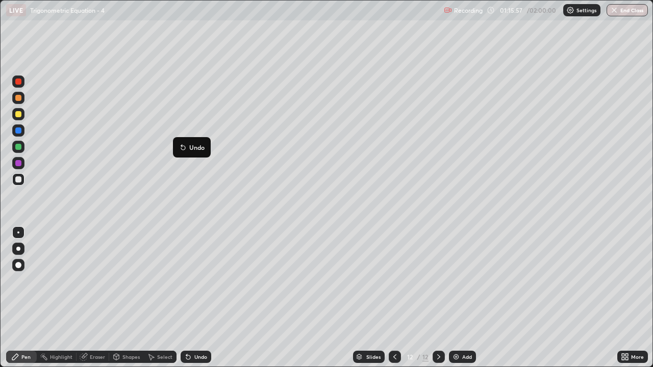
click at [195, 144] on p "Undo" at bounding box center [196, 147] width 15 height 8
click at [200, 302] on div "Undo" at bounding box center [200, 357] width 13 height 5
click at [199, 302] on div "Undo" at bounding box center [200, 357] width 13 height 5
click at [166, 302] on div "Select" at bounding box center [164, 357] width 15 height 5
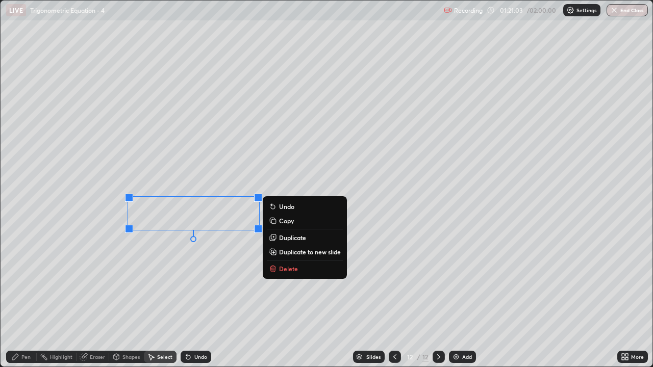
click at [293, 220] on p "Copy" at bounding box center [286, 221] width 15 height 8
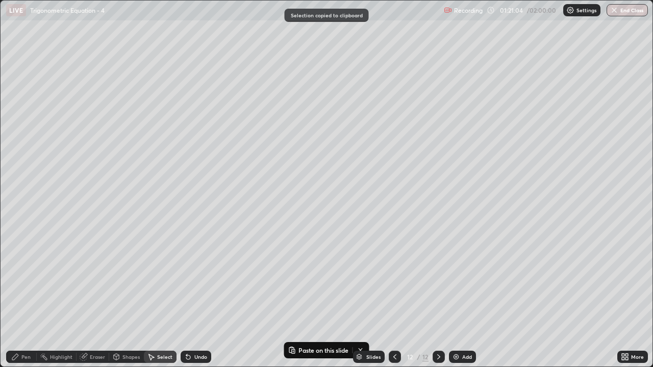
click at [438, 302] on icon at bounding box center [439, 357] width 8 height 8
click at [462, 302] on div "Add" at bounding box center [467, 357] width 10 height 5
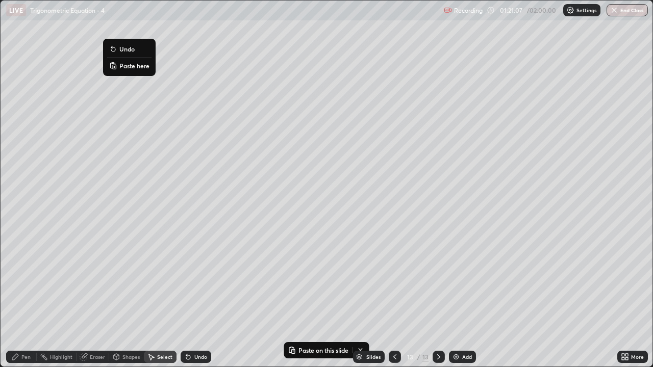
click at [125, 67] on p "Paste here" at bounding box center [134, 66] width 30 height 8
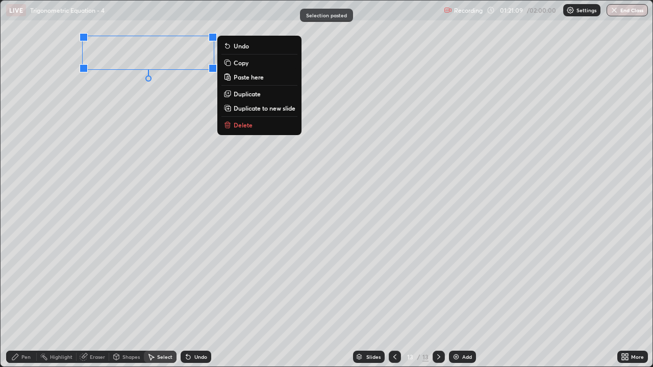
click at [23, 302] on div "Pen" at bounding box center [21, 357] width 31 height 12
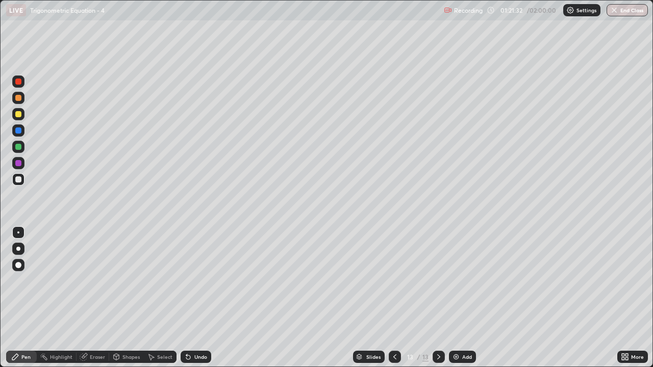
click at [196, 302] on div "Undo" at bounding box center [200, 357] width 13 height 5
click at [195, 302] on div "Undo" at bounding box center [200, 357] width 13 height 5
click at [194, 302] on div "Undo" at bounding box center [200, 357] width 13 height 5
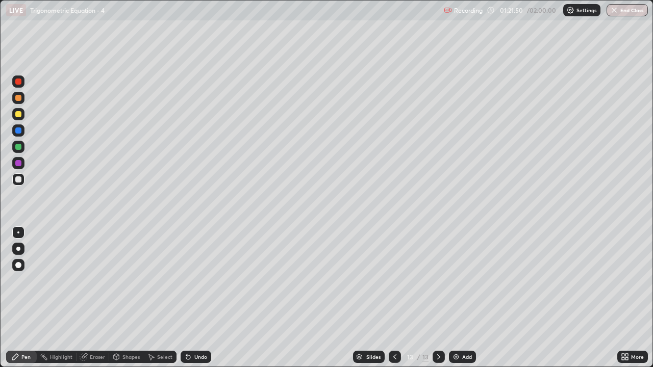
click at [166, 302] on div "Select" at bounding box center [164, 357] width 15 height 5
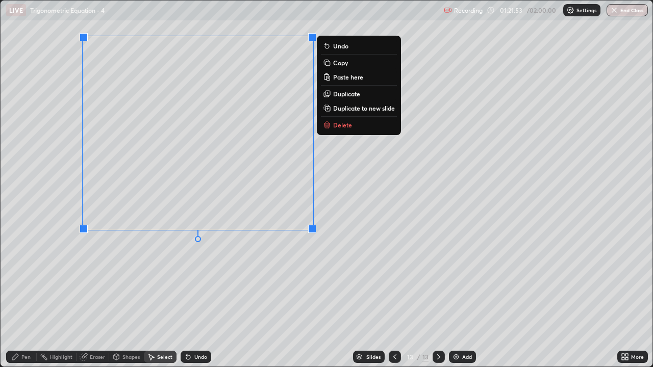
click at [349, 128] on p "Delete" at bounding box center [342, 125] width 19 height 8
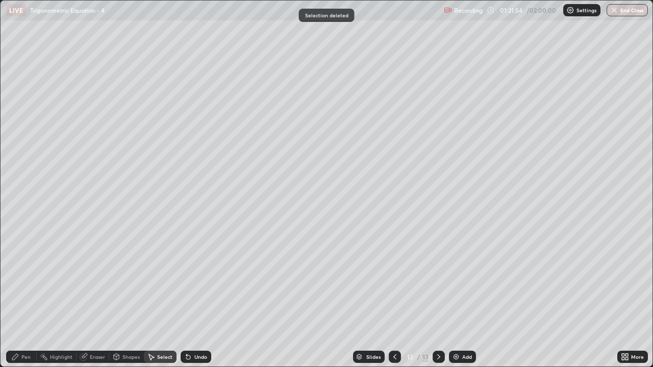
click at [395, 302] on icon at bounding box center [395, 357] width 8 height 8
click at [436, 302] on div at bounding box center [439, 357] width 12 height 20
click at [30, 302] on div "Pen" at bounding box center [25, 357] width 9 height 5
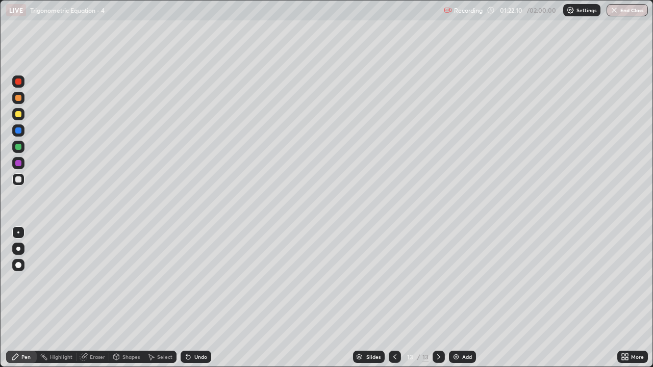
click at [19, 116] on div at bounding box center [18, 114] width 6 height 6
click at [201, 302] on div "Undo" at bounding box center [200, 357] width 13 height 5
click at [18, 179] on div at bounding box center [18, 180] width 6 height 6
click at [92, 302] on div "Eraser" at bounding box center [97, 357] width 15 height 5
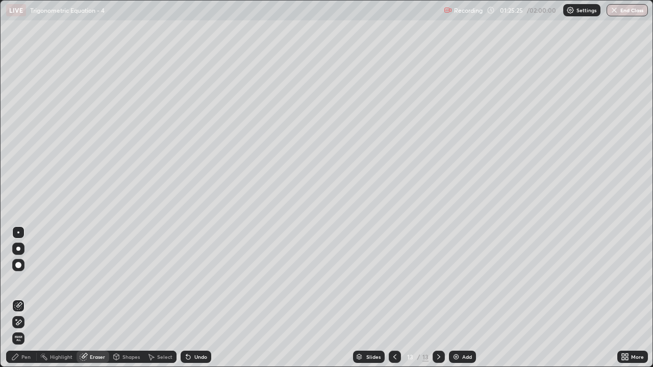
click at [32, 302] on div "Pen" at bounding box center [21, 357] width 31 height 12
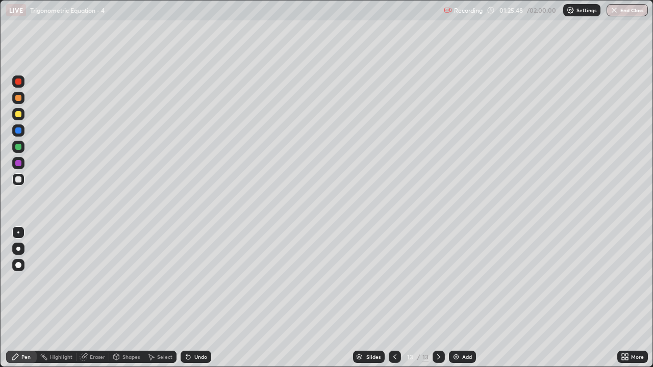
click at [155, 302] on div "Select" at bounding box center [160, 357] width 33 height 12
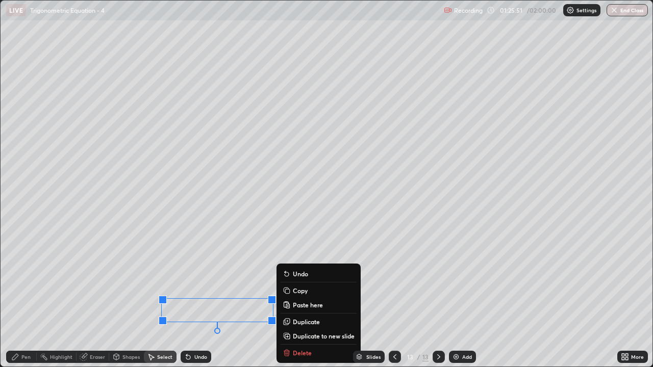
click at [301, 302] on p "Duplicate" at bounding box center [306, 322] width 27 height 8
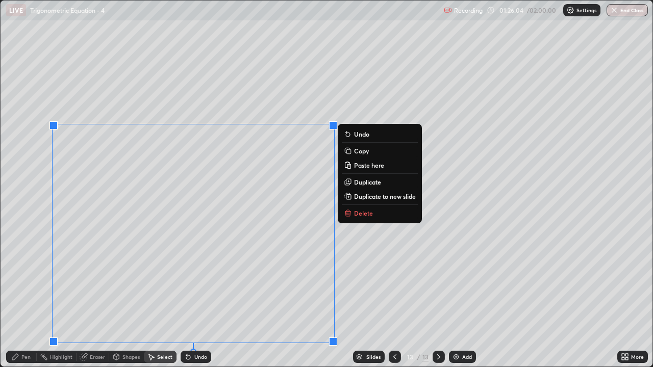
click at [29, 302] on div "Pen" at bounding box center [25, 357] width 9 height 5
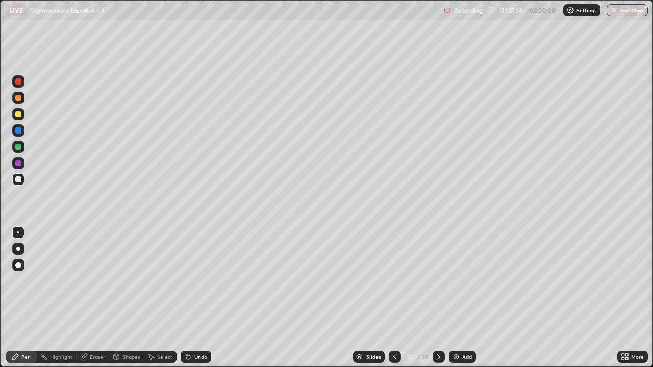
click at [199, 302] on div "Undo" at bounding box center [200, 357] width 13 height 5
click at [200, 302] on div "Undo" at bounding box center [200, 357] width 13 height 5
click at [197, 302] on div "Undo" at bounding box center [200, 357] width 13 height 5
click at [20, 144] on div at bounding box center [18, 147] width 12 height 12
click at [166, 302] on div "Select" at bounding box center [164, 357] width 15 height 5
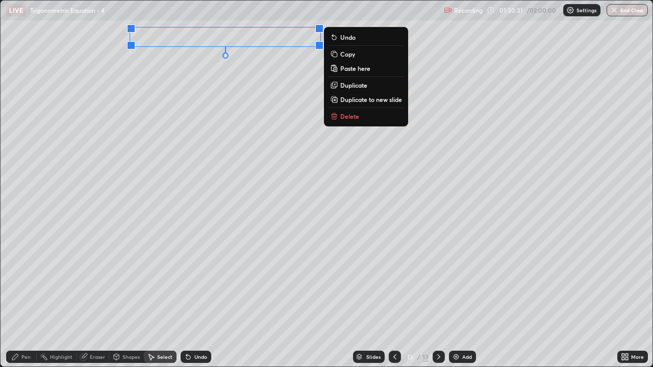
click at [387, 99] on p "Duplicate to new slide" at bounding box center [371, 99] width 62 height 8
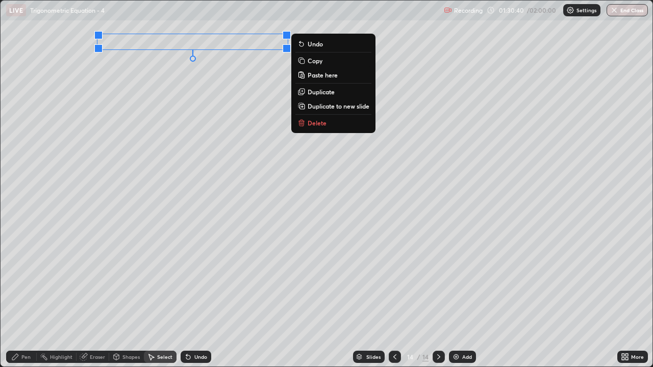
click at [202, 302] on div "Undo" at bounding box center [200, 357] width 13 height 5
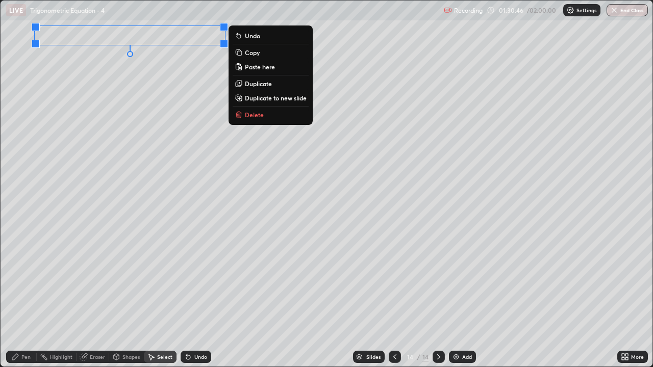
click at [27, 302] on div "Pen" at bounding box center [21, 357] width 31 height 12
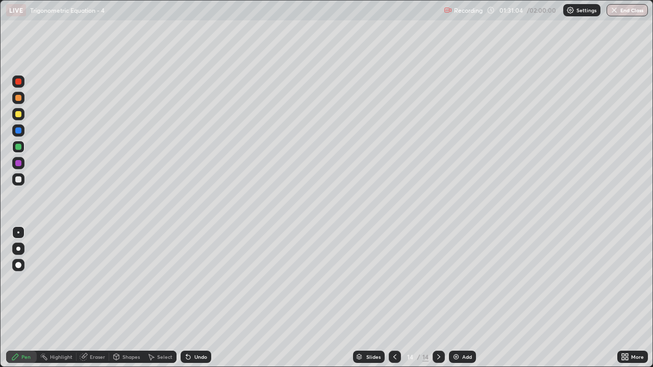
click at [18, 179] on div at bounding box center [18, 180] width 6 height 6
click at [199, 302] on div "Undo" at bounding box center [200, 357] width 13 height 5
click at [207, 302] on div "Undo" at bounding box center [196, 357] width 31 height 12
click at [95, 302] on div "Eraser" at bounding box center [93, 357] width 33 height 12
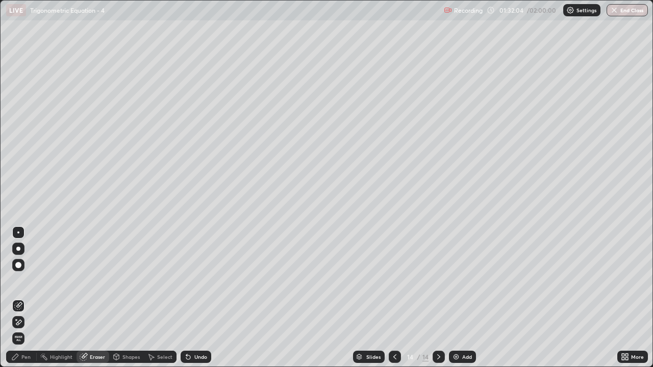
click at [21, 302] on div "Pen" at bounding box center [25, 357] width 9 height 5
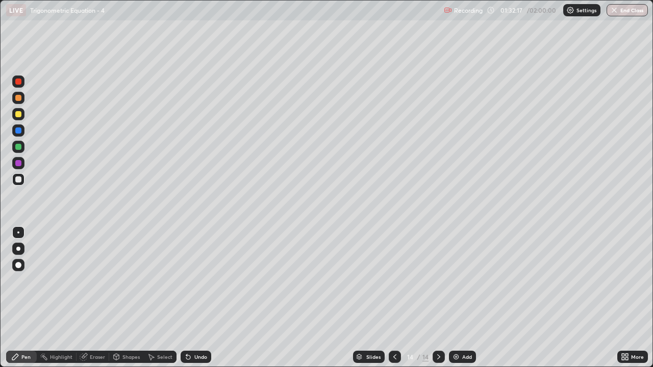
click at [195, 302] on div "Undo" at bounding box center [200, 357] width 13 height 5
click at [194, 302] on div "Undo" at bounding box center [200, 357] width 13 height 5
click at [196, 302] on div "Undo" at bounding box center [200, 357] width 13 height 5
click at [122, 302] on div "Shapes" at bounding box center [130, 357] width 17 height 5
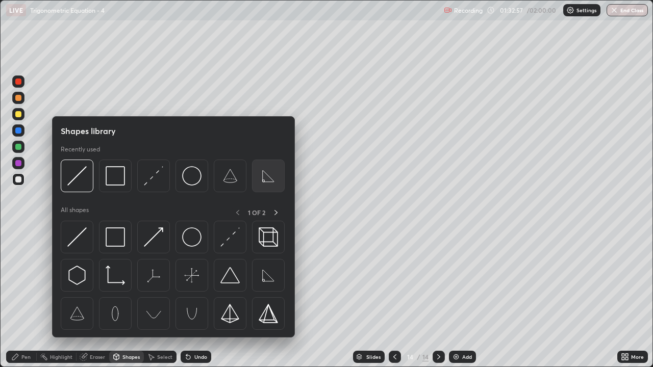
click at [268, 181] on img at bounding box center [268, 175] width 19 height 19
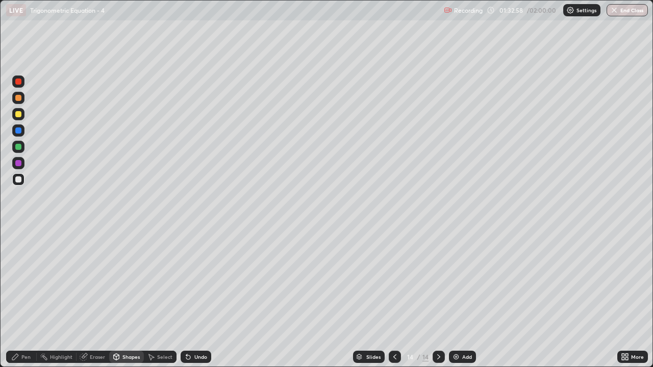
click at [18, 117] on div at bounding box center [18, 114] width 6 height 6
click at [27, 302] on div "Pen" at bounding box center [25, 357] width 9 height 5
click at [198, 302] on div "Undo" at bounding box center [196, 357] width 31 height 12
click at [193, 302] on div "Undo" at bounding box center [196, 357] width 31 height 12
click at [194, 302] on div "Undo" at bounding box center [196, 357] width 31 height 12
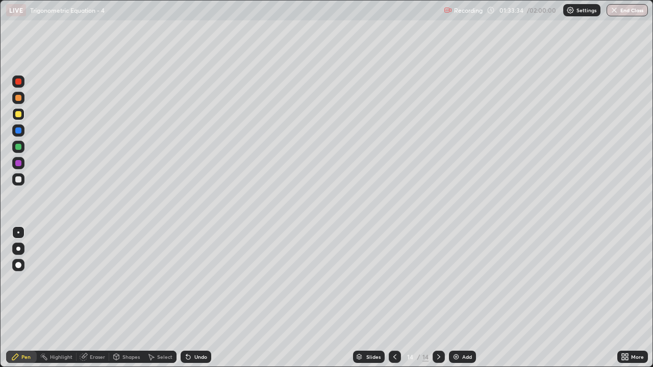
click at [206, 302] on div "Undo" at bounding box center [196, 357] width 31 height 12
click at [200, 302] on div "Undo" at bounding box center [200, 357] width 13 height 5
click at [197, 302] on div "Undo" at bounding box center [200, 357] width 13 height 5
click at [21, 179] on div at bounding box center [18, 180] width 6 height 6
click at [16, 130] on div at bounding box center [18, 131] width 6 height 6
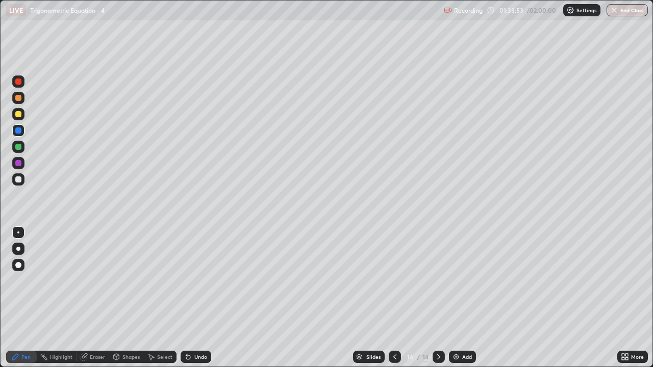
click at [187, 302] on icon at bounding box center [188, 358] width 4 height 4
click at [194, 302] on div "Undo" at bounding box center [200, 357] width 13 height 5
click at [202, 302] on div "Undo" at bounding box center [200, 357] width 13 height 5
click at [22, 117] on div at bounding box center [18, 114] width 12 height 12
click at [18, 132] on div at bounding box center [18, 131] width 6 height 6
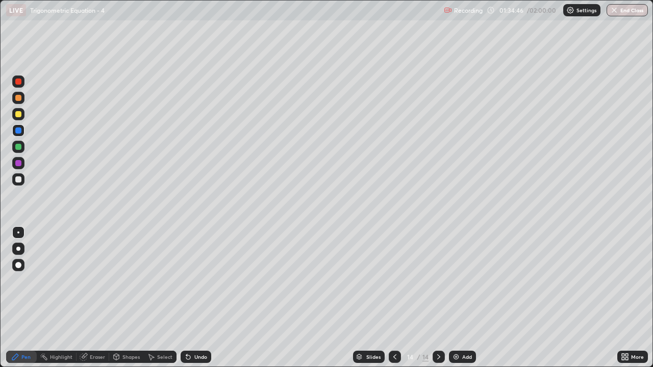
click at [400, 302] on div at bounding box center [395, 357] width 12 height 12
click at [438, 302] on icon at bounding box center [439, 357] width 8 height 8
click at [20, 182] on div at bounding box center [18, 180] width 6 height 6
click at [390, 302] on div at bounding box center [395, 357] width 12 height 12
click at [437, 302] on icon at bounding box center [439, 357] width 8 height 8
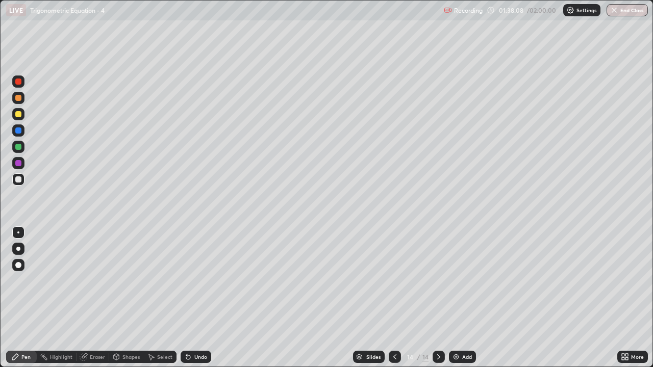
click at [438, 302] on icon at bounding box center [438, 357] width 3 height 5
click at [457, 302] on img at bounding box center [456, 357] width 8 height 8
click at [17, 115] on div at bounding box center [18, 114] width 6 height 6
click at [19, 180] on div at bounding box center [18, 180] width 6 height 6
click at [191, 302] on div "Undo" at bounding box center [196, 357] width 31 height 12
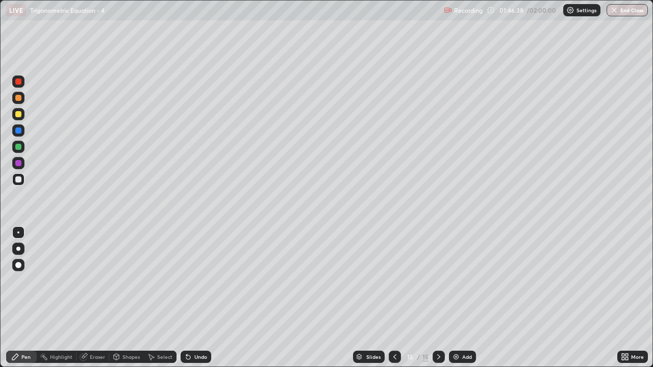
click at [95, 302] on div "Eraser" at bounding box center [97, 357] width 15 height 5
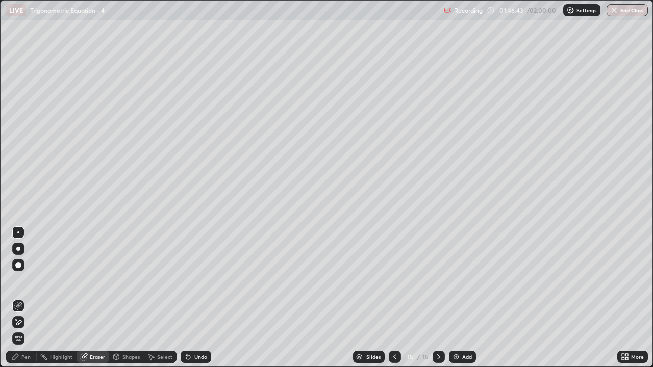
click at [27, 302] on div "Pen" at bounding box center [25, 357] width 9 height 5
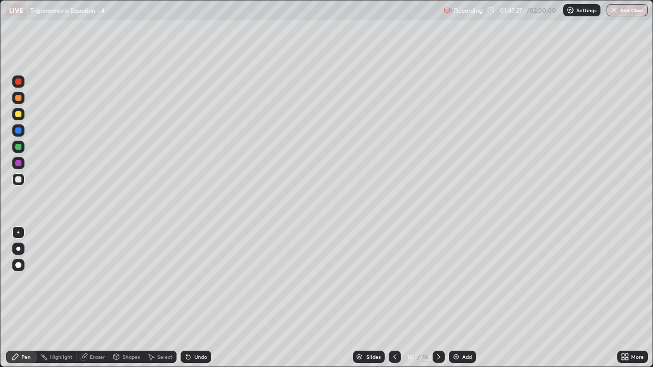
click at [200, 302] on div "Undo" at bounding box center [200, 357] width 13 height 5
click at [164, 302] on div "Select" at bounding box center [164, 357] width 15 height 5
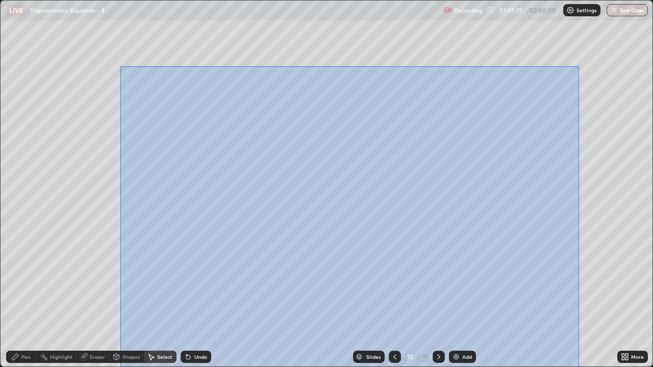
click at [579, 302] on div "Slides 15 / 15 Add" at bounding box center [414, 357] width 406 height 20
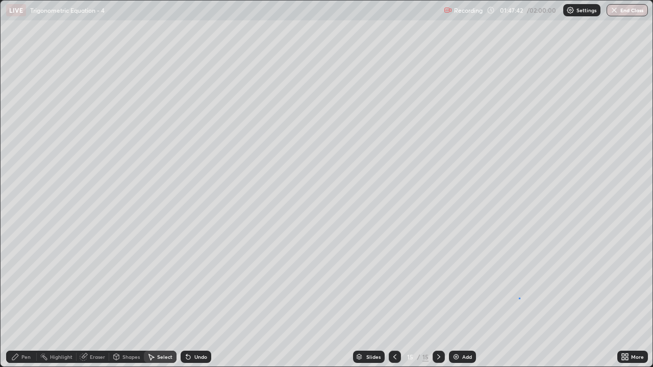
click at [519, 298] on div "0 ° Undo Copy Paste here Duplicate Duplicate to new slide Delete" at bounding box center [327, 184] width 652 height 366
click at [31, 302] on div "Pen" at bounding box center [21, 357] width 31 height 12
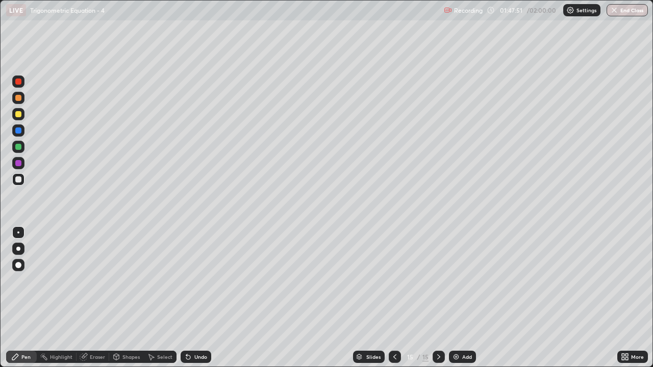
click at [200, 302] on div "Undo" at bounding box center [200, 357] width 13 height 5
click at [201, 302] on div "Undo" at bounding box center [200, 357] width 13 height 5
click at [202, 302] on div "Undo" at bounding box center [200, 357] width 13 height 5
click at [458, 302] on img at bounding box center [456, 357] width 8 height 8
click at [394, 302] on icon at bounding box center [395, 357] width 8 height 8
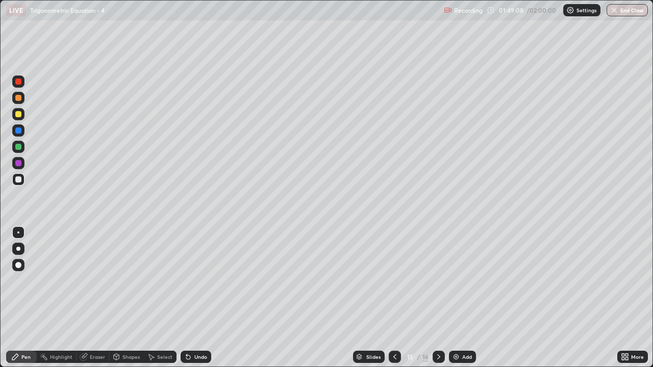
click at [394, 302] on icon at bounding box center [395, 357] width 8 height 8
click at [440, 302] on icon at bounding box center [439, 357] width 8 height 8
click at [395, 302] on icon at bounding box center [395, 357] width 8 height 8
click at [438, 302] on icon at bounding box center [439, 357] width 8 height 8
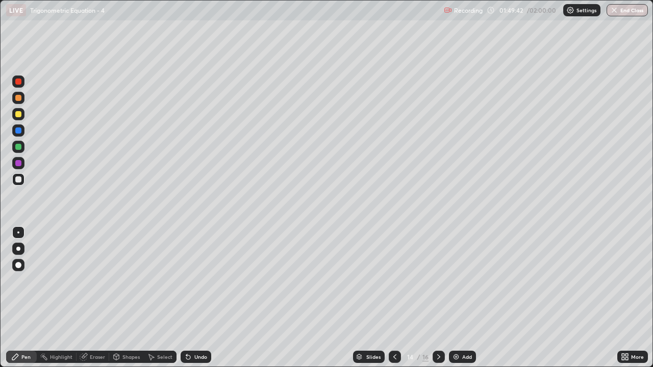
click at [438, 302] on icon at bounding box center [439, 357] width 8 height 8
click at [395, 302] on icon at bounding box center [395, 357] width 8 height 8
click at [438, 302] on icon at bounding box center [439, 357] width 8 height 8
click at [397, 302] on div at bounding box center [395, 357] width 12 height 12
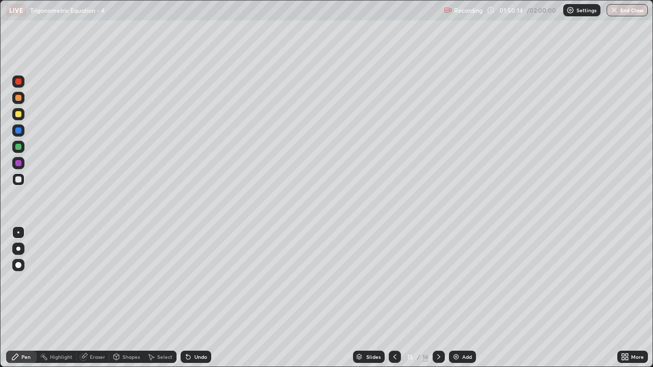
click at [396, 302] on div at bounding box center [395, 357] width 12 height 20
click at [393, 302] on icon at bounding box center [394, 357] width 3 height 5
click at [436, 302] on icon at bounding box center [439, 357] width 8 height 8
click at [439, 302] on div at bounding box center [439, 357] width 12 height 12
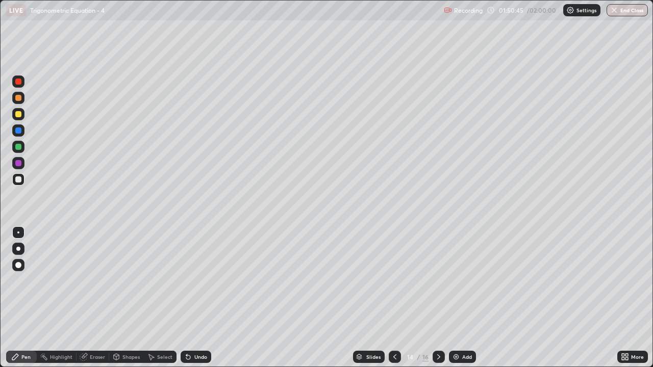
click at [438, 302] on div at bounding box center [439, 357] width 12 height 20
click at [438, 302] on icon at bounding box center [439, 357] width 8 height 8
click at [395, 302] on icon at bounding box center [395, 357] width 8 height 8
click at [437, 302] on icon at bounding box center [439, 357] width 8 height 8
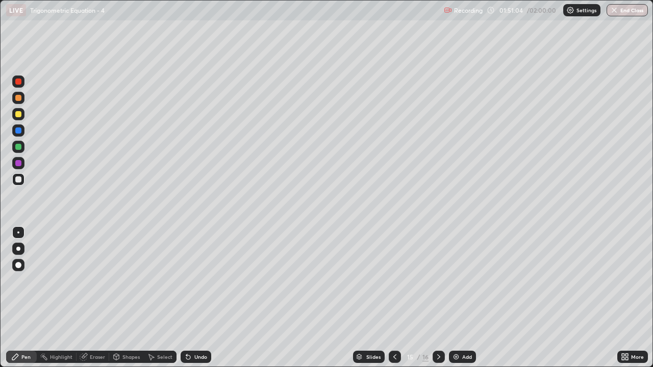
click at [392, 302] on icon at bounding box center [395, 357] width 8 height 8
click at [442, 302] on div at bounding box center [439, 357] width 12 height 12
click at [438, 302] on icon at bounding box center [439, 357] width 8 height 8
click at [395, 302] on div at bounding box center [395, 357] width 12 height 20
click at [393, 302] on icon at bounding box center [394, 357] width 3 height 5
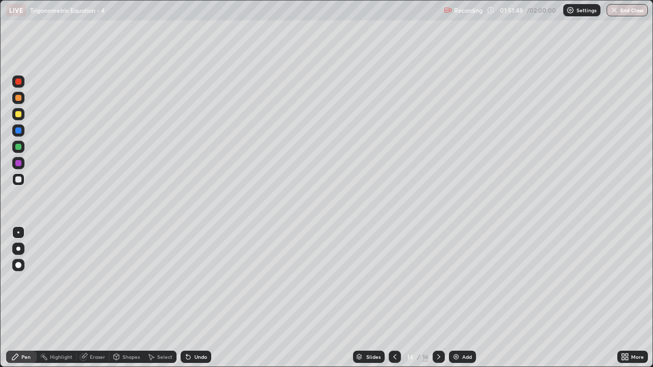
click at [438, 302] on icon at bounding box center [439, 357] width 8 height 8
click at [439, 302] on icon at bounding box center [438, 357] width 3 height 5
click at [437, 302] on icon at bounding box center [439, 357] width 8 height 8
click at [623, 7] on button "End Class" at bounding box center [627, 10] width 41 height 12
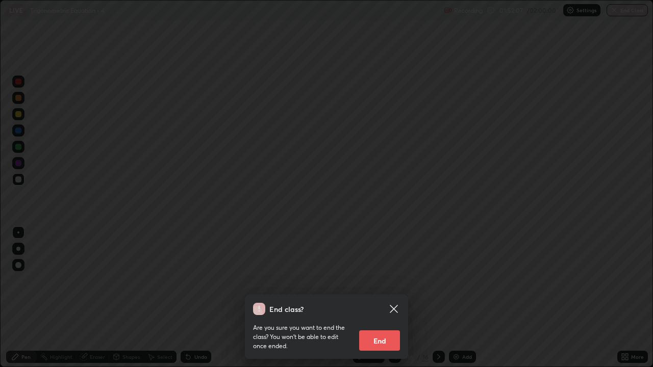
click at [380, 302] on button "End" at bounding box center [379, 341] width 41 height 20
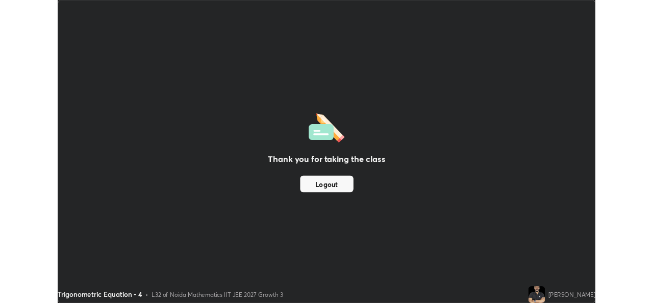
scroll to position [50727, 50377]
